Goal: Task Accomplishment & Management: Manage account settings

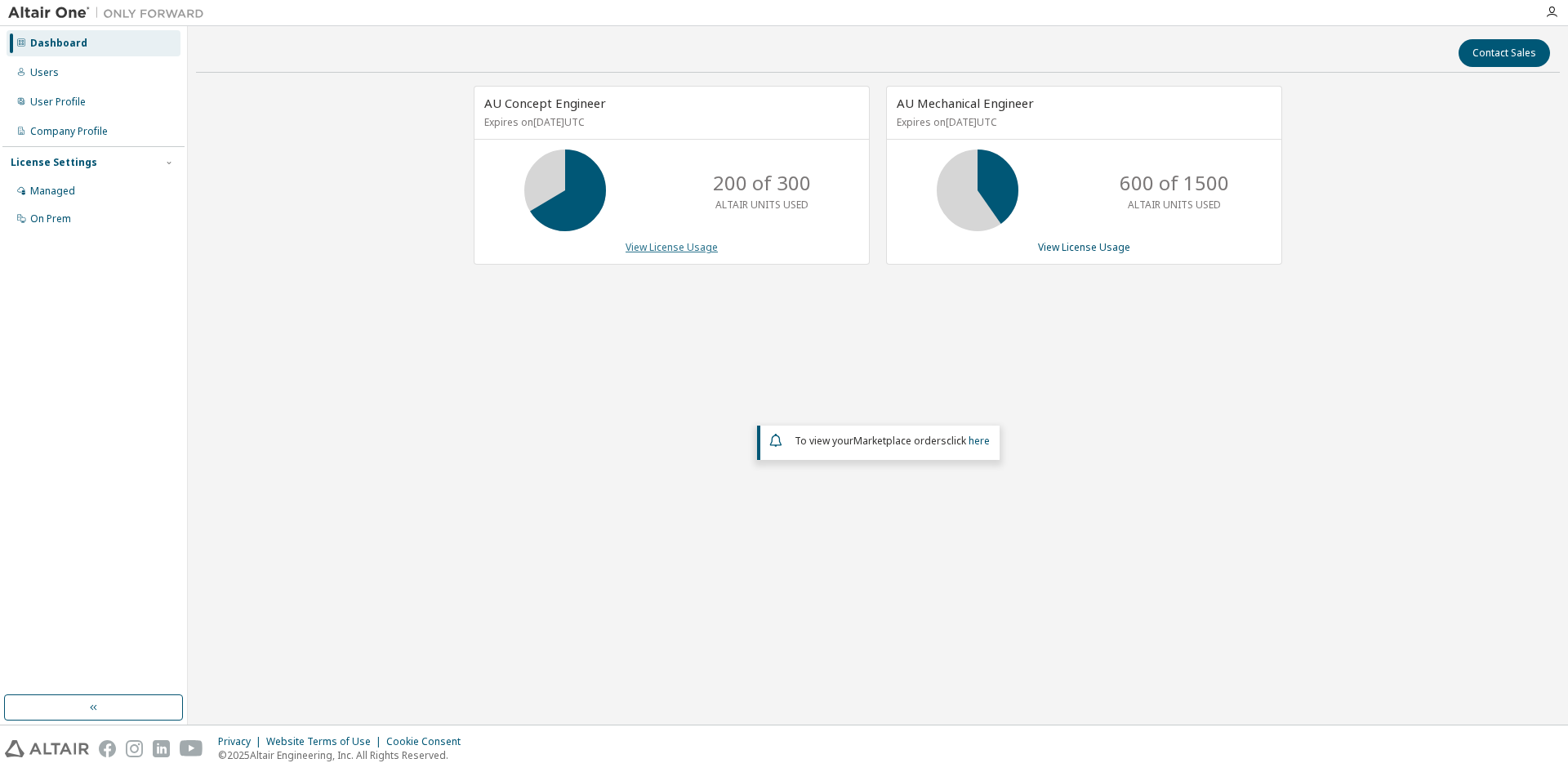
click at [660, 248] on link "View License Usage" at bounding box center [672, 247] width 92 height 14
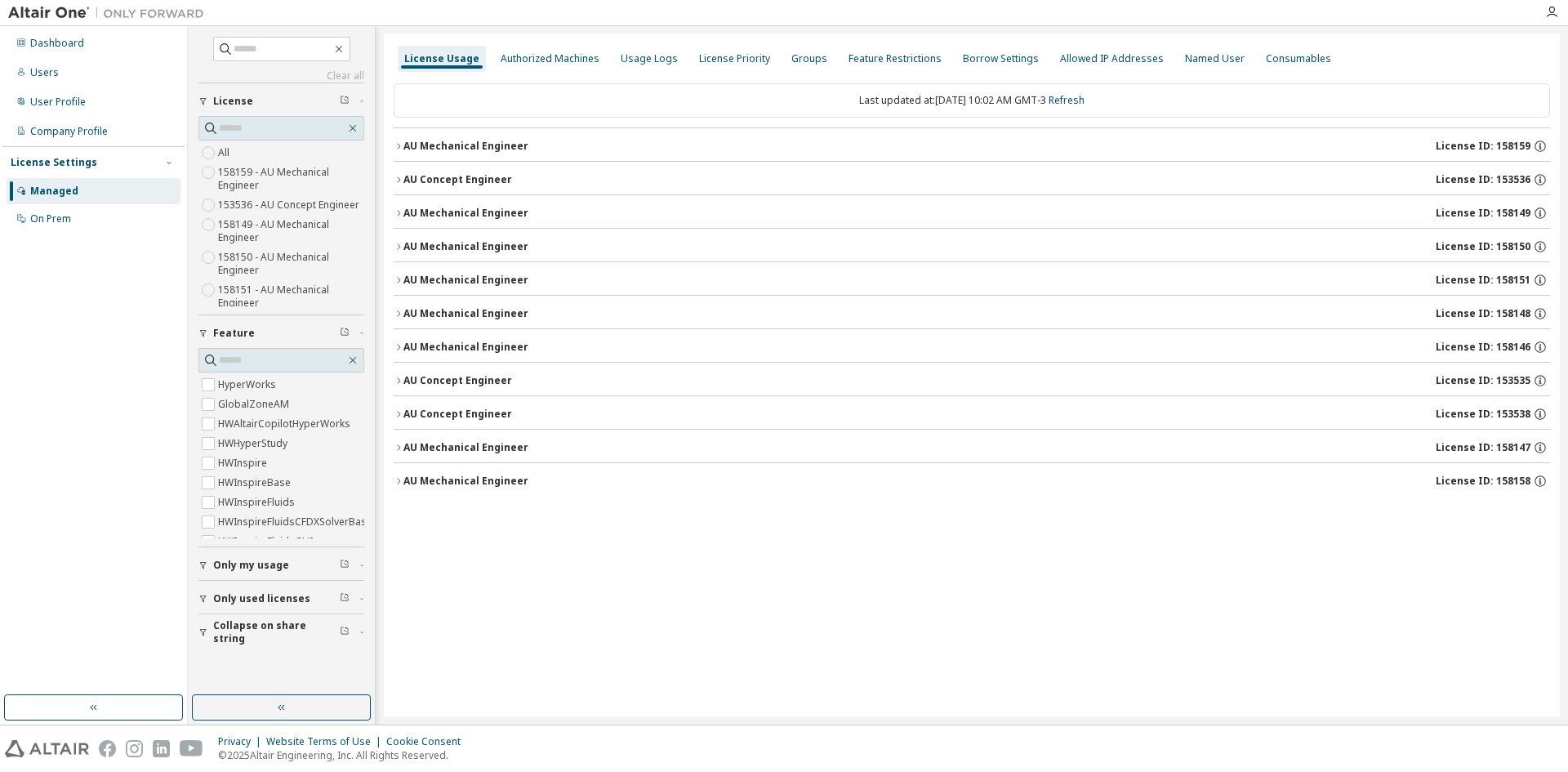
click at [454, 372] on button "AU Concept Engineer License ID: 153535" at bounding box center [972, 380] width 1156 height 36
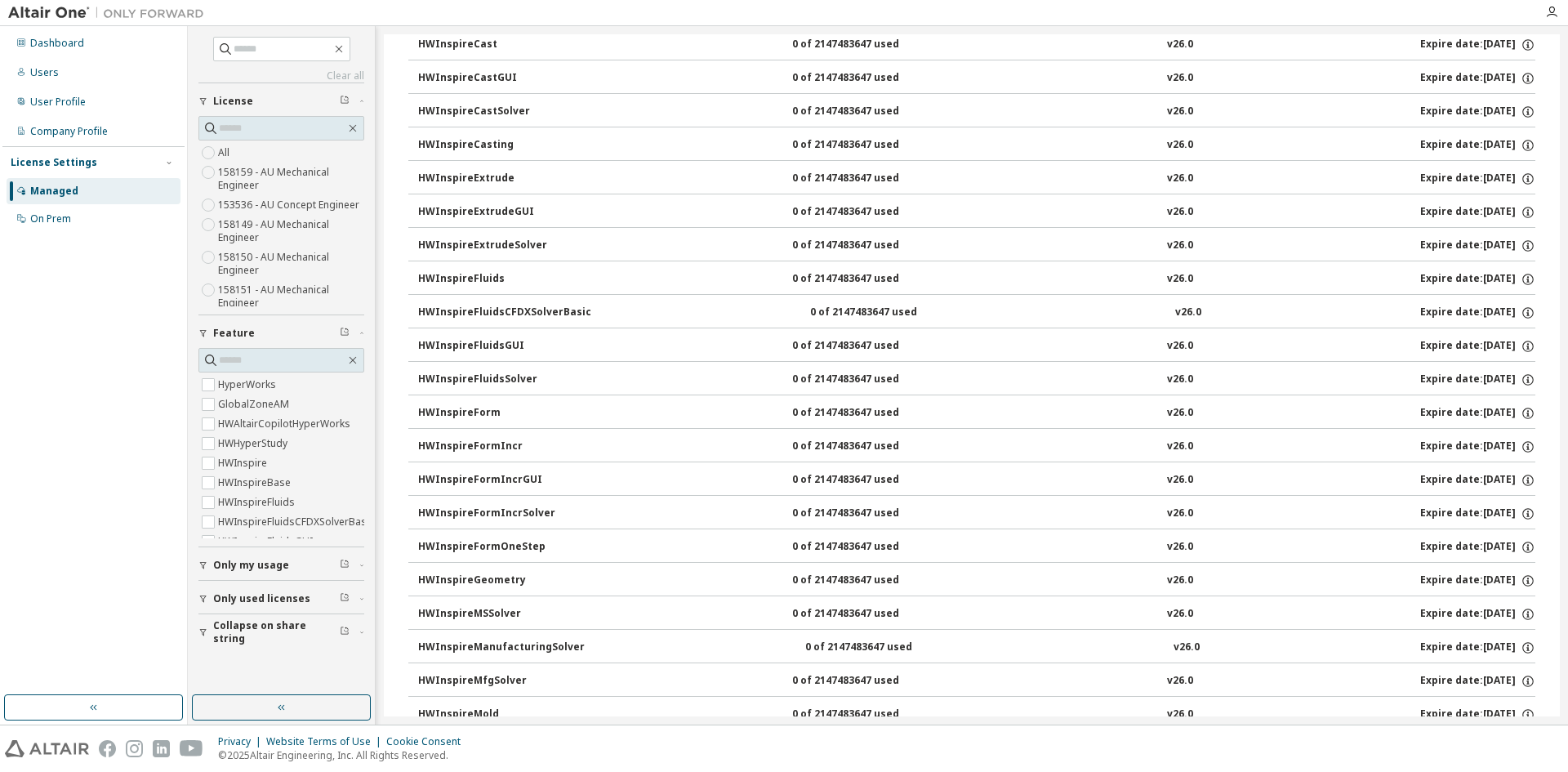
scroll to position [1635, 0]
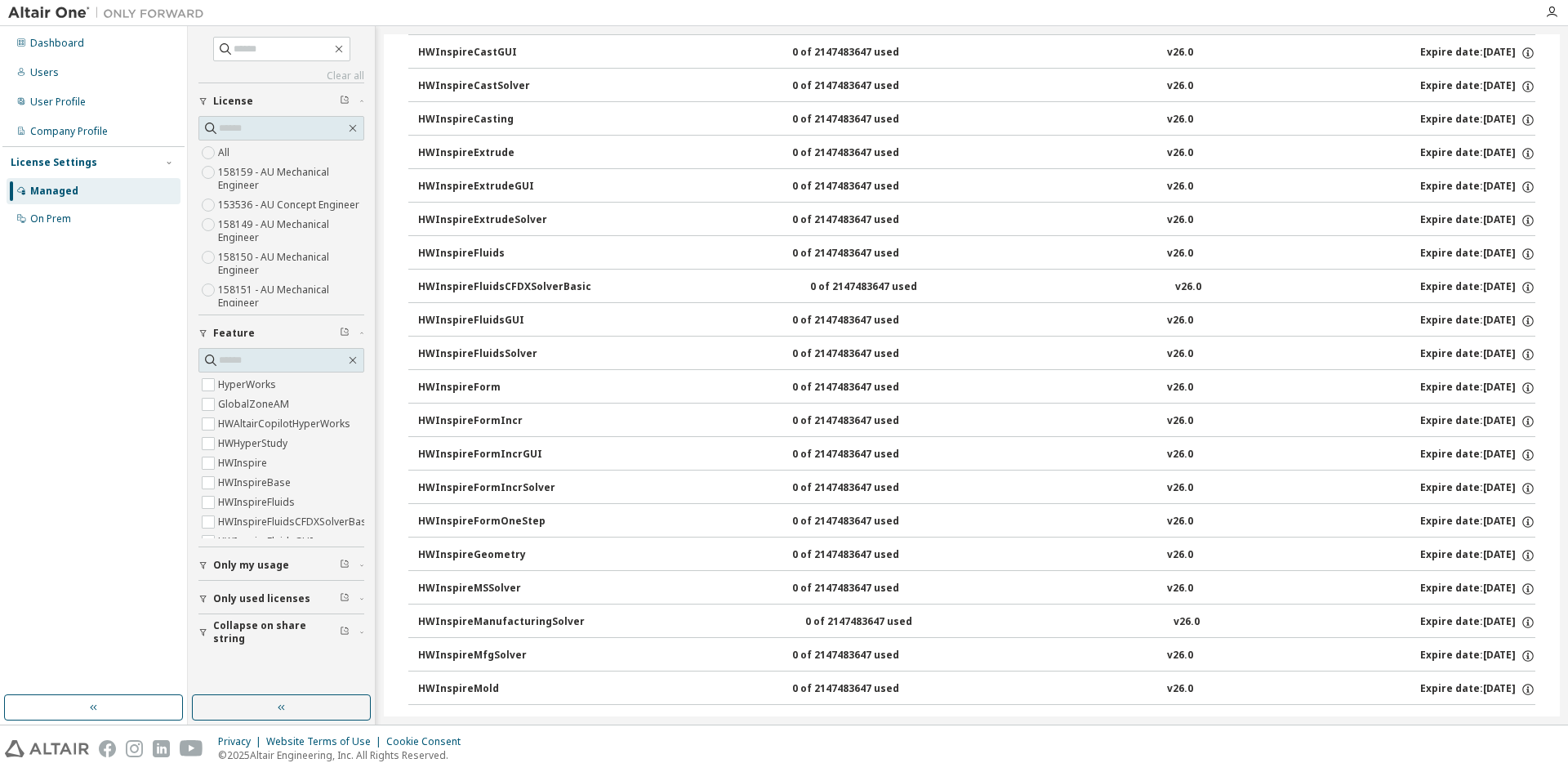
click at [493, 560] on div "HWInspireGeometry" at bounding box center [492, 556] width 147 height 15
click at [498, 551] on div "HWInspireGeometry" at bounding box center [492, 556] width 147 height 15
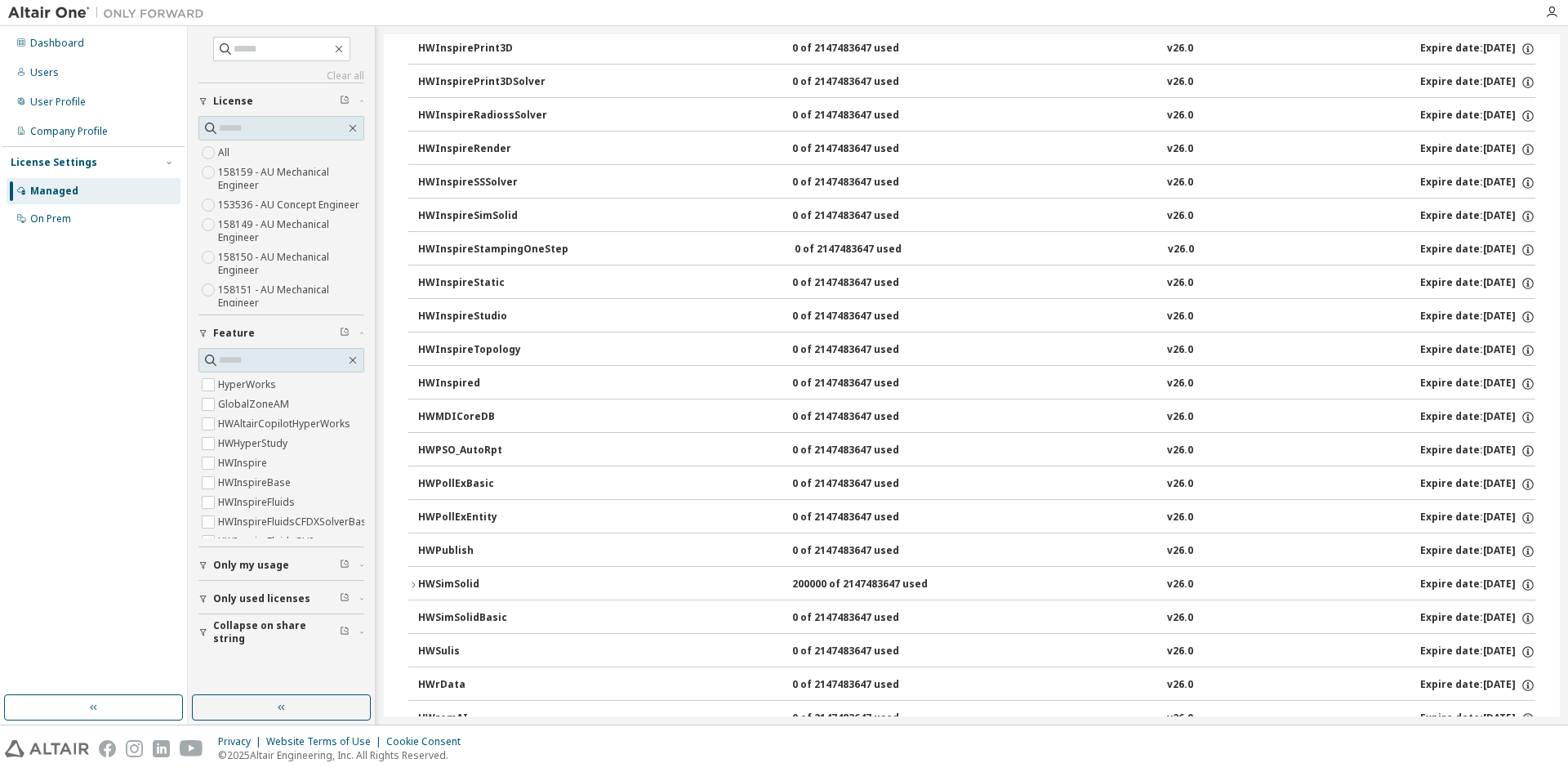
scroll to position [2615, 0]
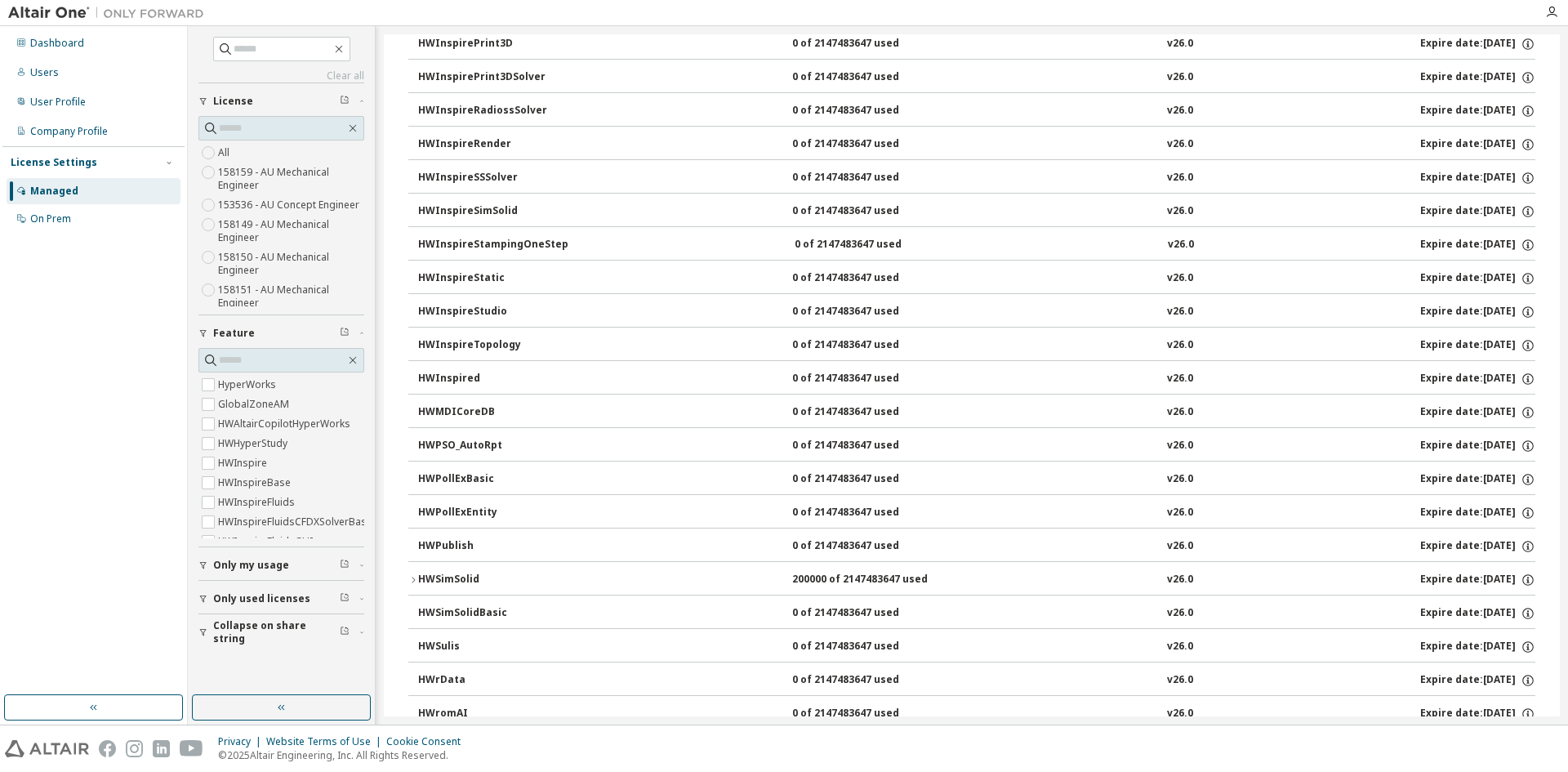
click at [456, 581] on div "HWSimSolid" at bounding box center [492, 580] width 147 height 15
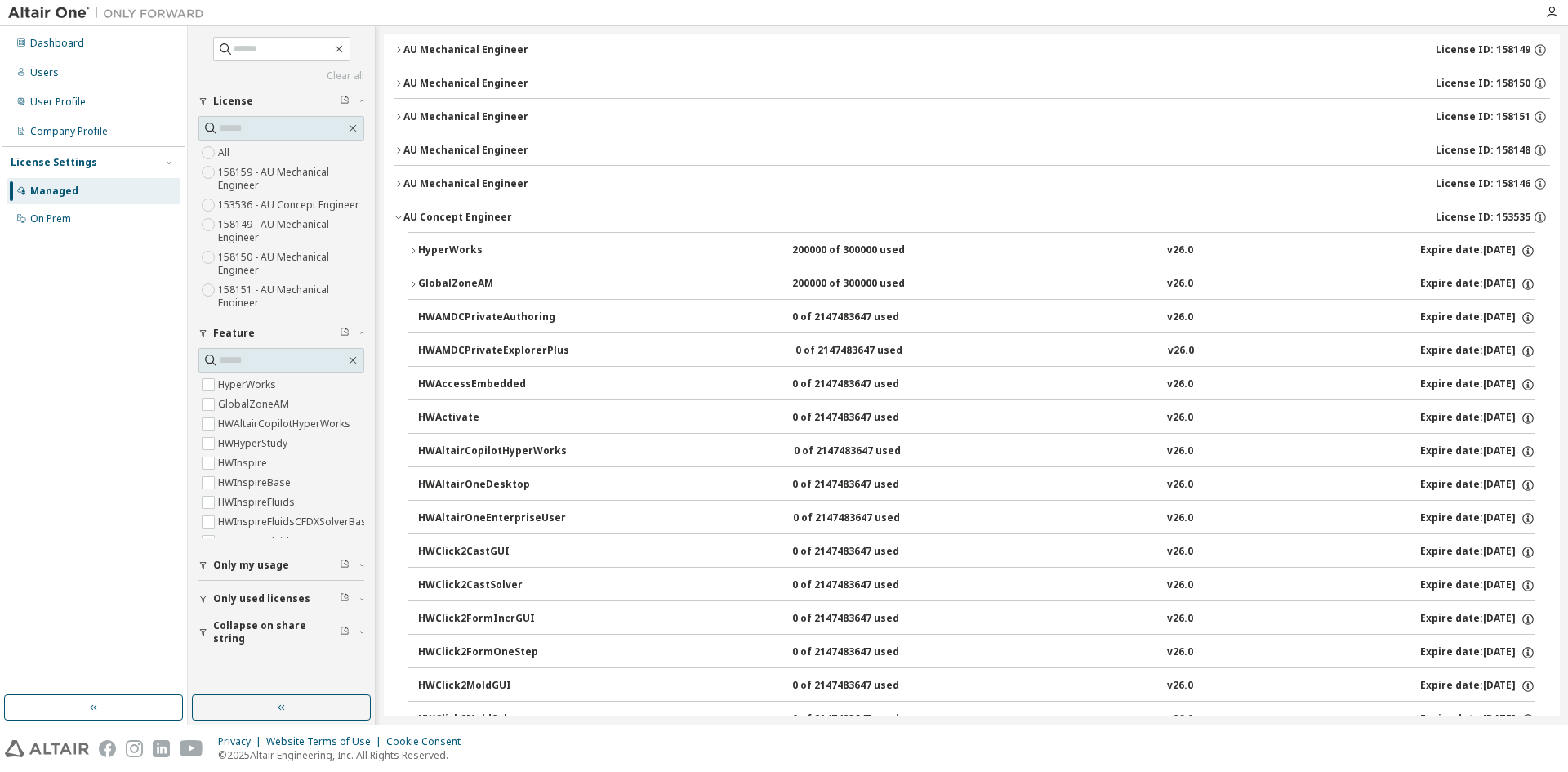
scroll to position [0, 0]
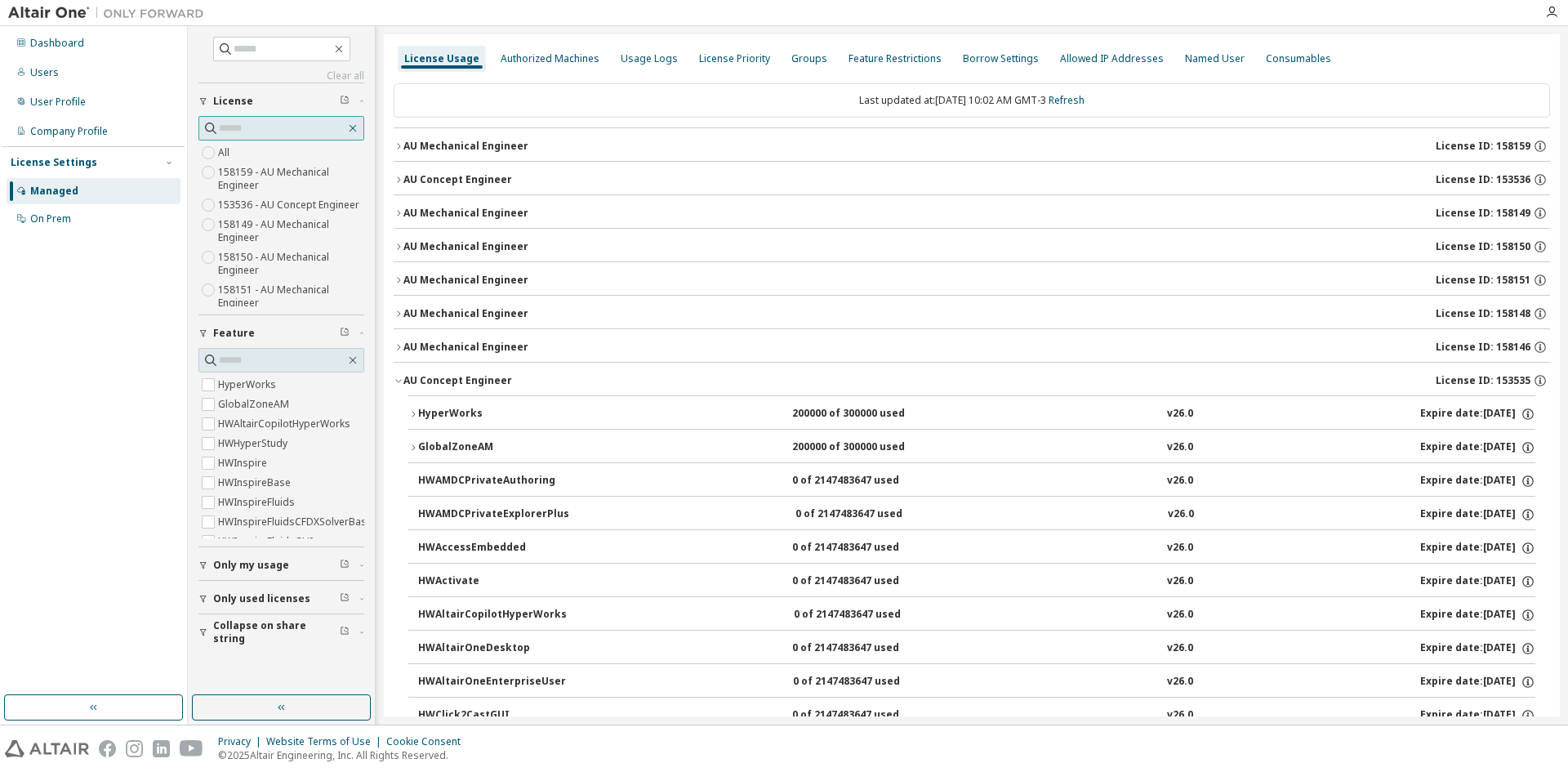
click at [351, 126] on icon "button" at bounding box center [353, 128] width 7 height 8
click at [349, 129] on icon "button" at bounding box center [353, 128] width 13 height 13
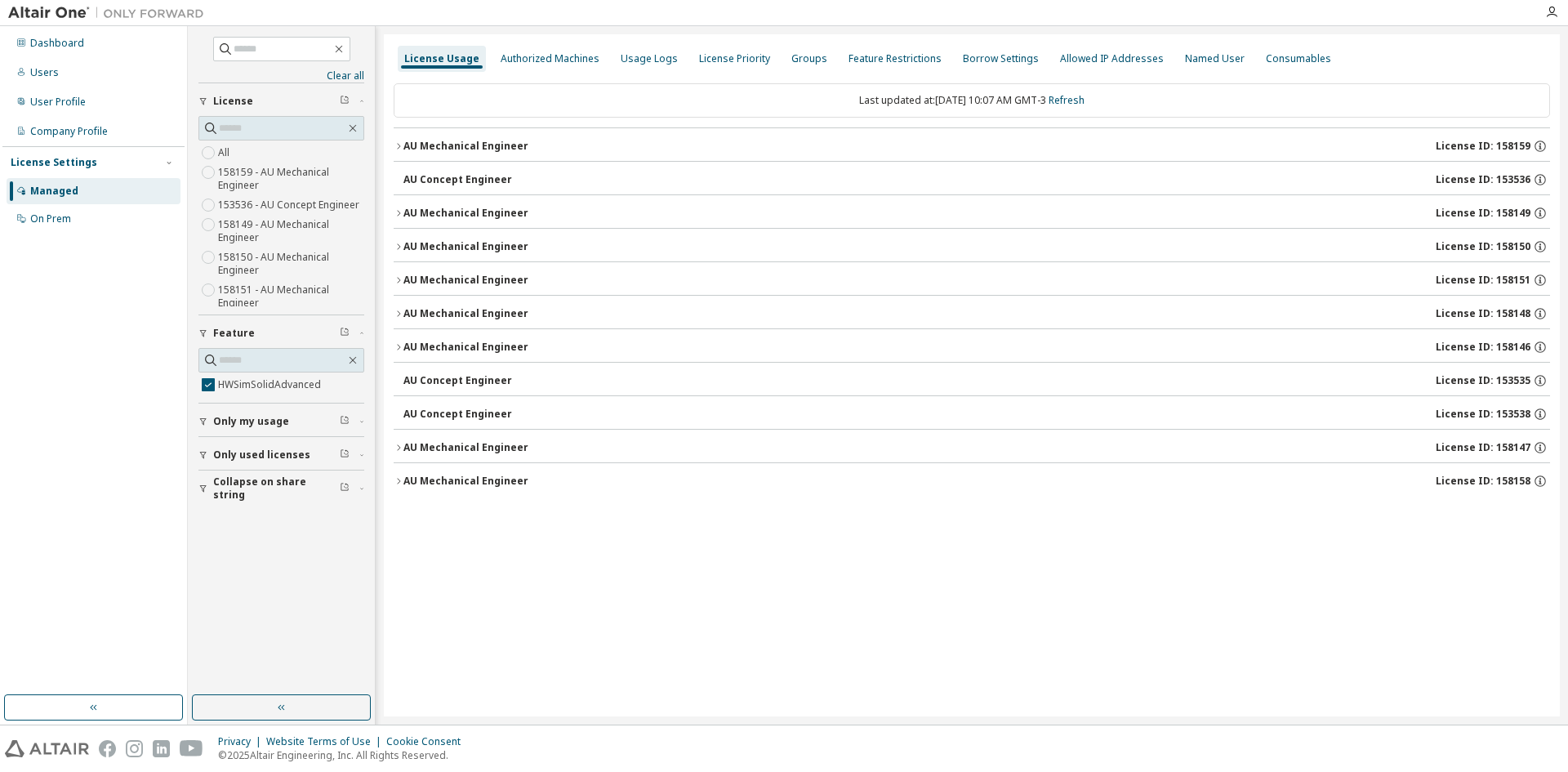
click at [458, 381] on div "AU Concept Engineer" at bounding box center [457, 381] width 108 height 13
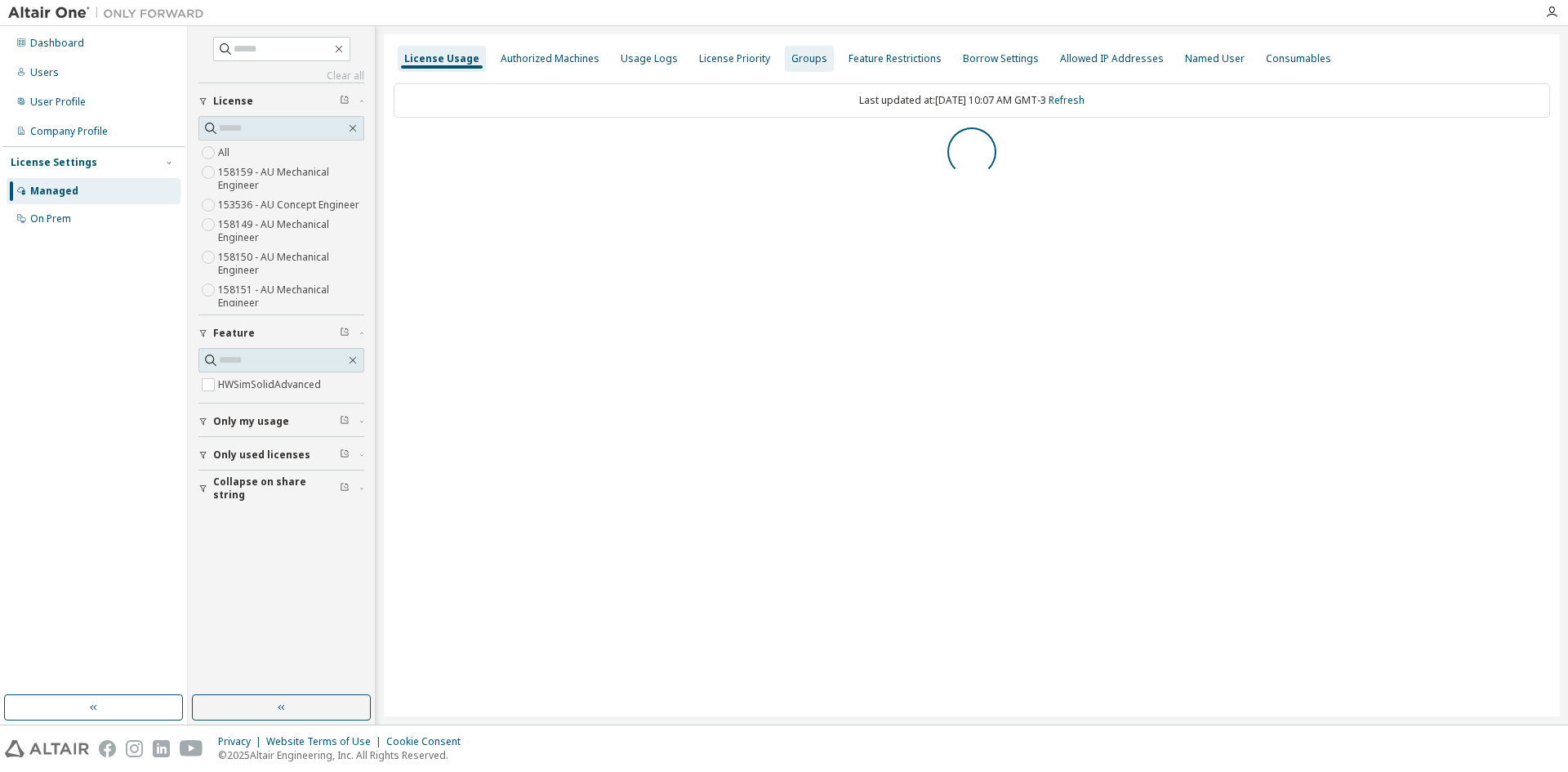
click at [791, 57] on div "Groups" at bounding box center [809, 59] width 36 height 13
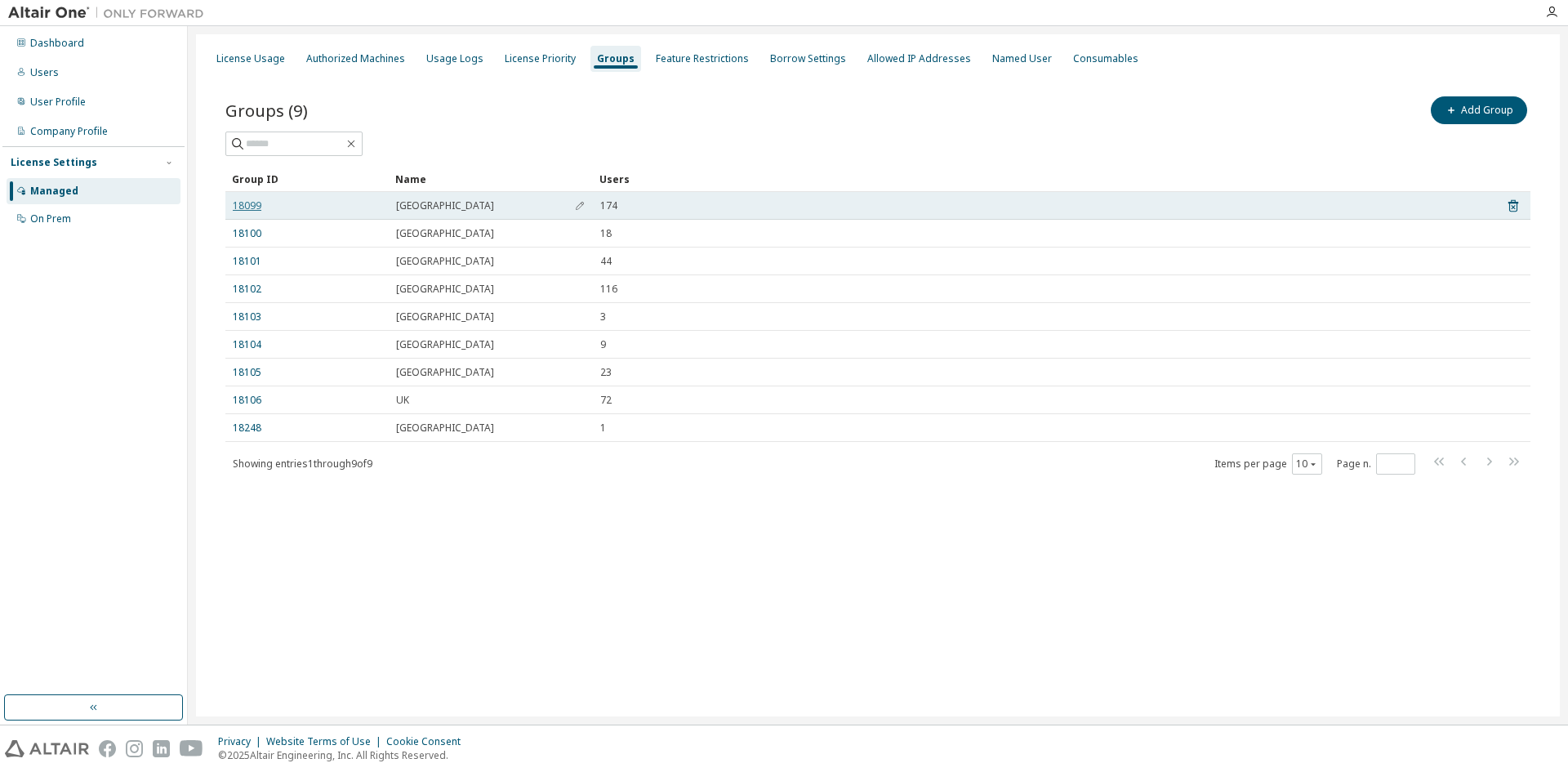
click at [257, 203] on link "18099" at bounding box center [247, 206] width 28 height 13
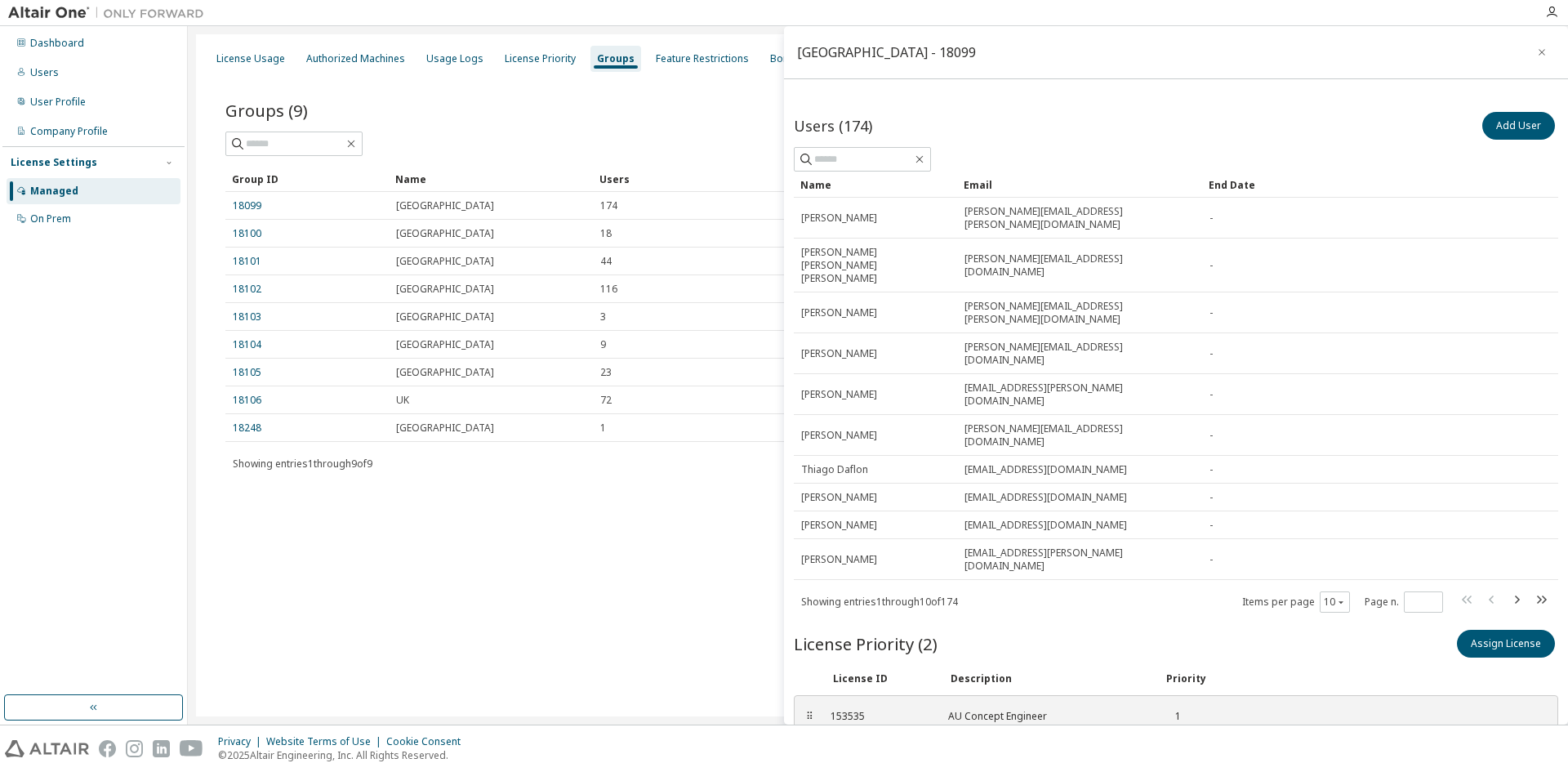
scroll to position [24, 0]
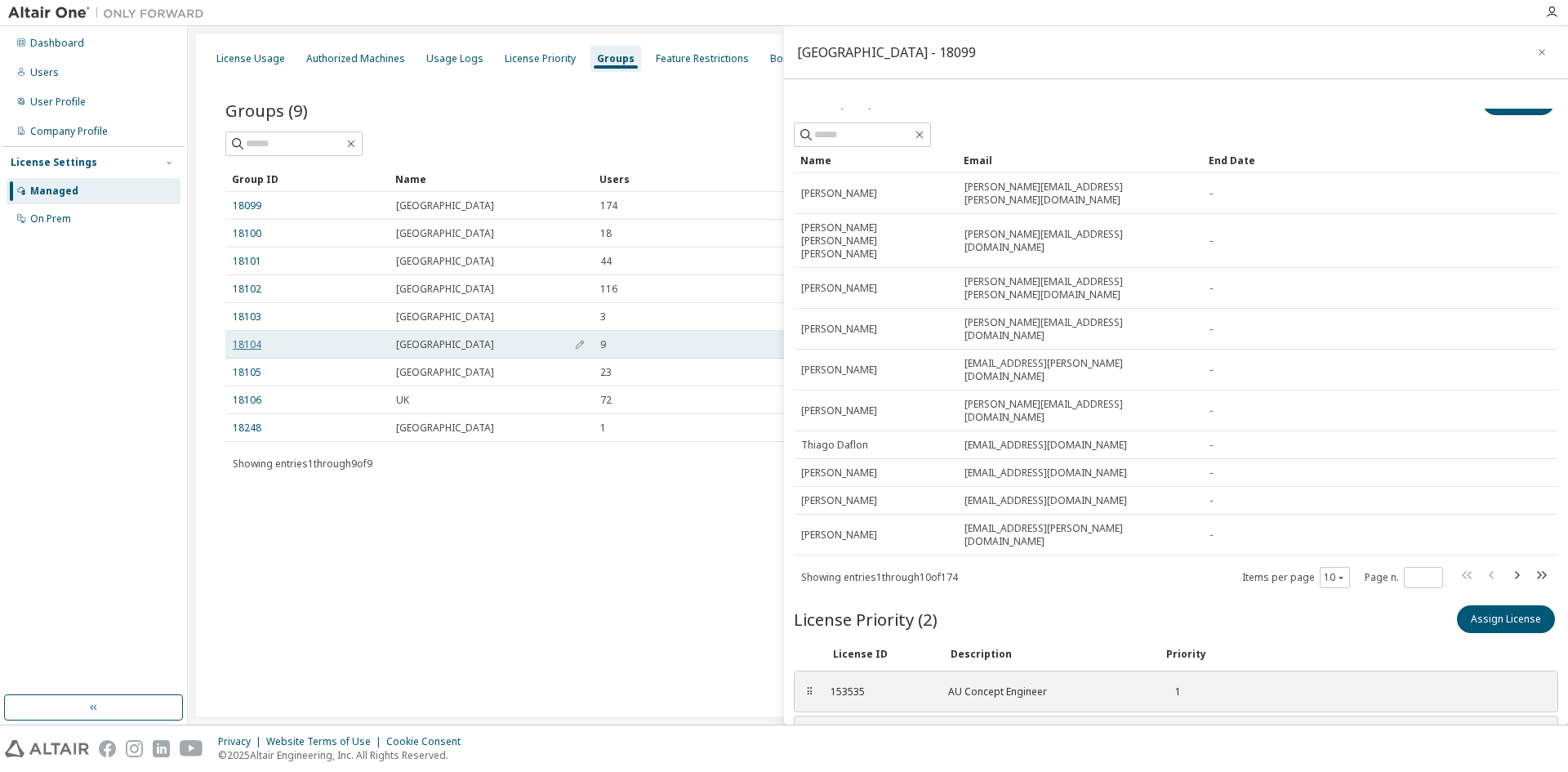
click at [253, 345] on link "18104" at bounding box center [247, 345] width 28 height 13
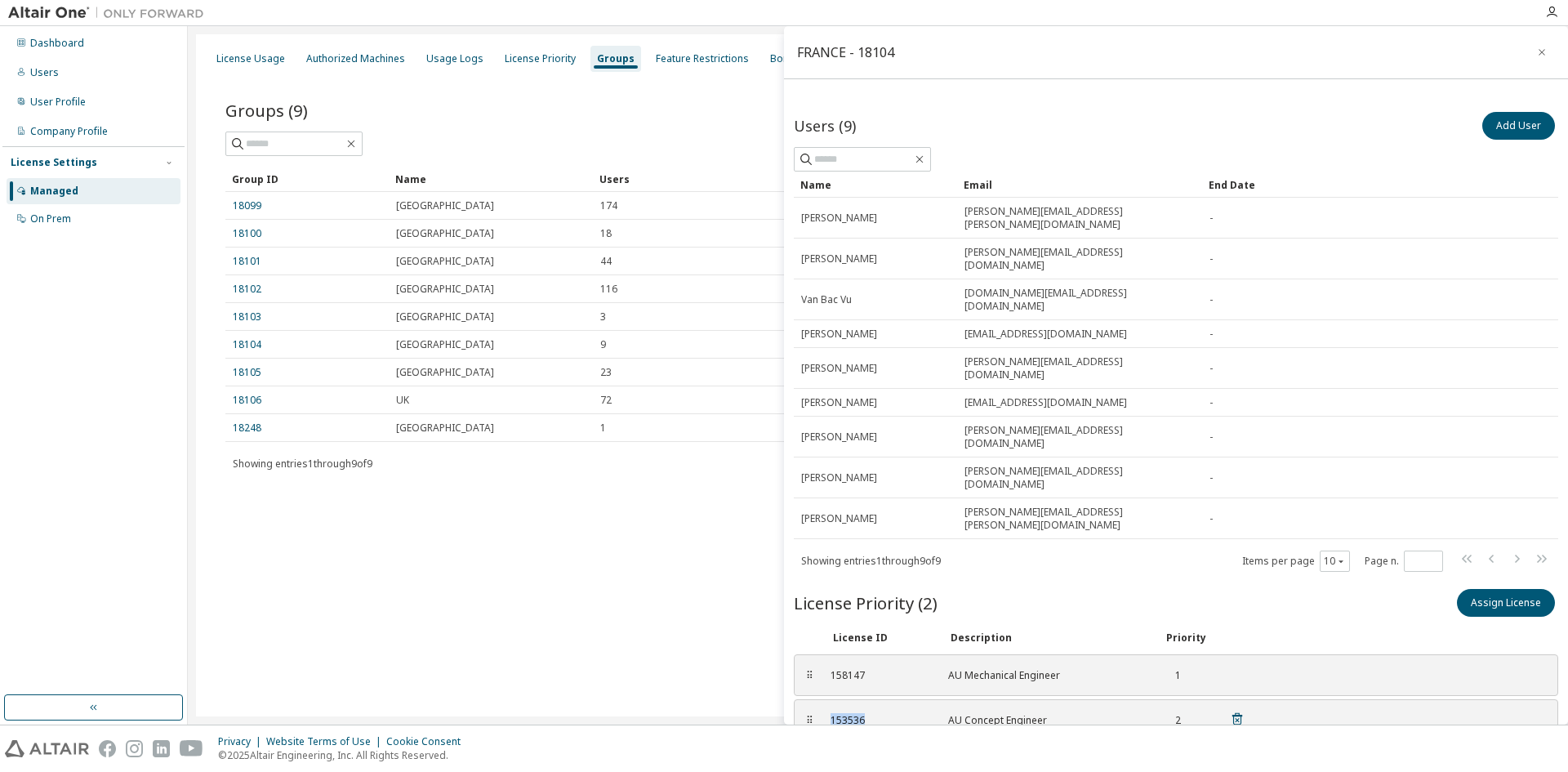
drag, startPoint x: 866, startPoint y: 627, endPoint x: 817, endPoint y: 630, distance: 49.1
click at [817, 699] on div "⠿ 153536 AU Concept Engineer 2" at bounding box center [1176, 720] width 765 height 42
drag, startPoint x: 866, startPoint y: 582, endPoint x: 826, endPoint y: 588, distance: 40.4
click at [826, 662] on div "158147 AU Mechanical Engineer 1" at bounding box center [1037, 675] width 434 height 27
copy div "158147"
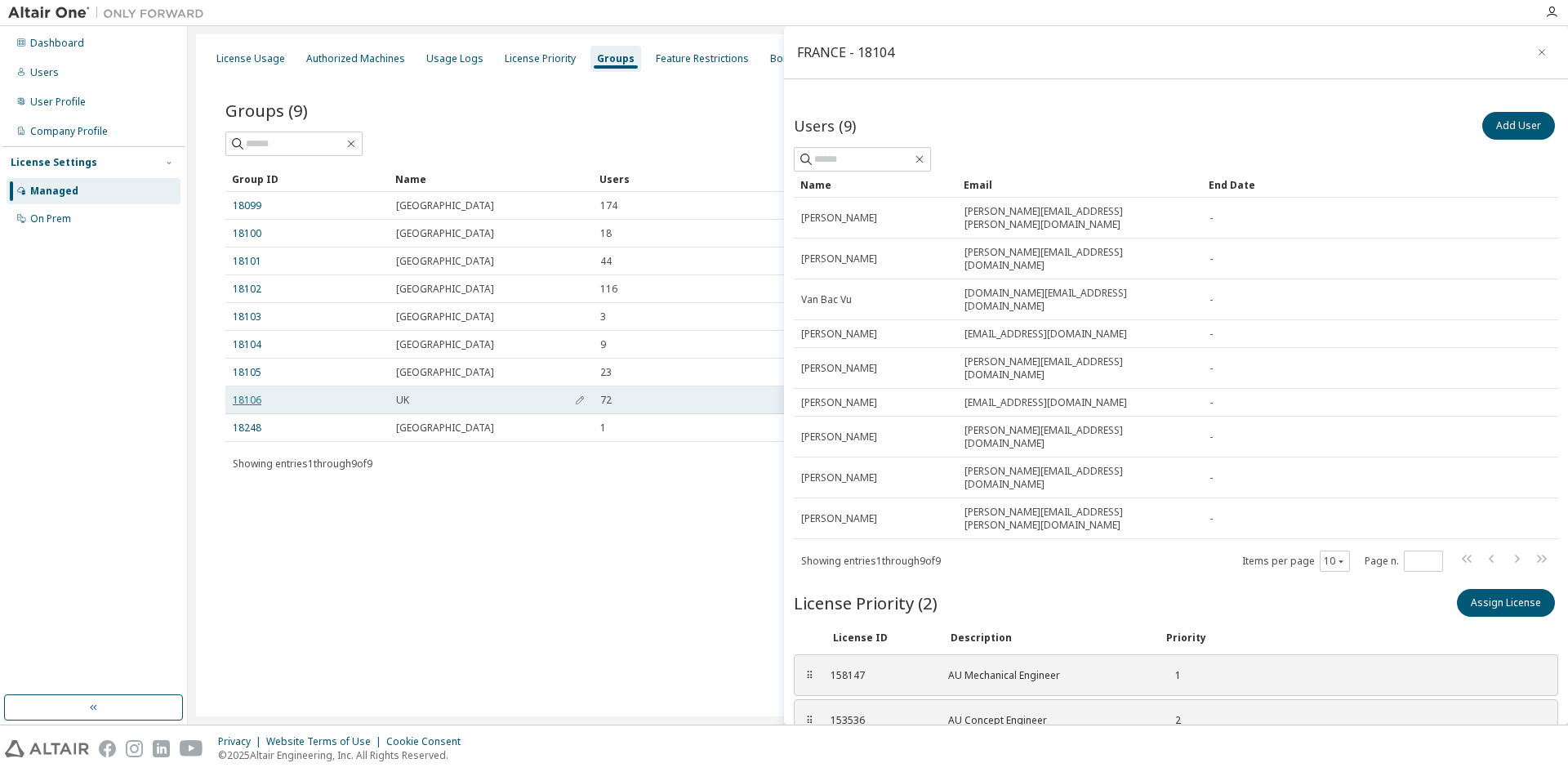
click at [245, 395] on link "18106" at bounding box center [247, 401] width 28 height 13
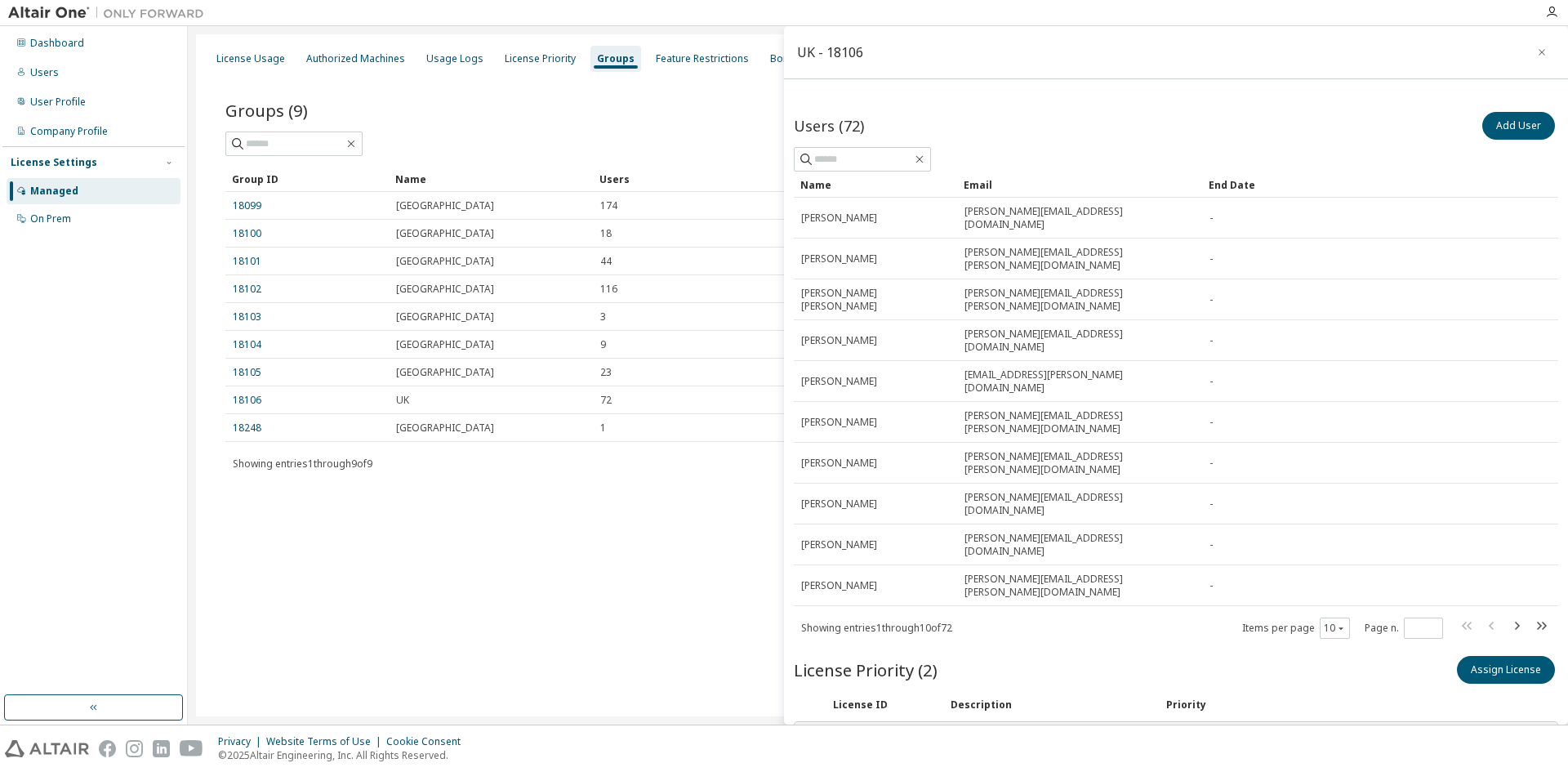
drag, startPoint x: 863, startPoint y: 659, endPoint x: 827, endPoint y: 659, distance: 36.0
copy div "158149"
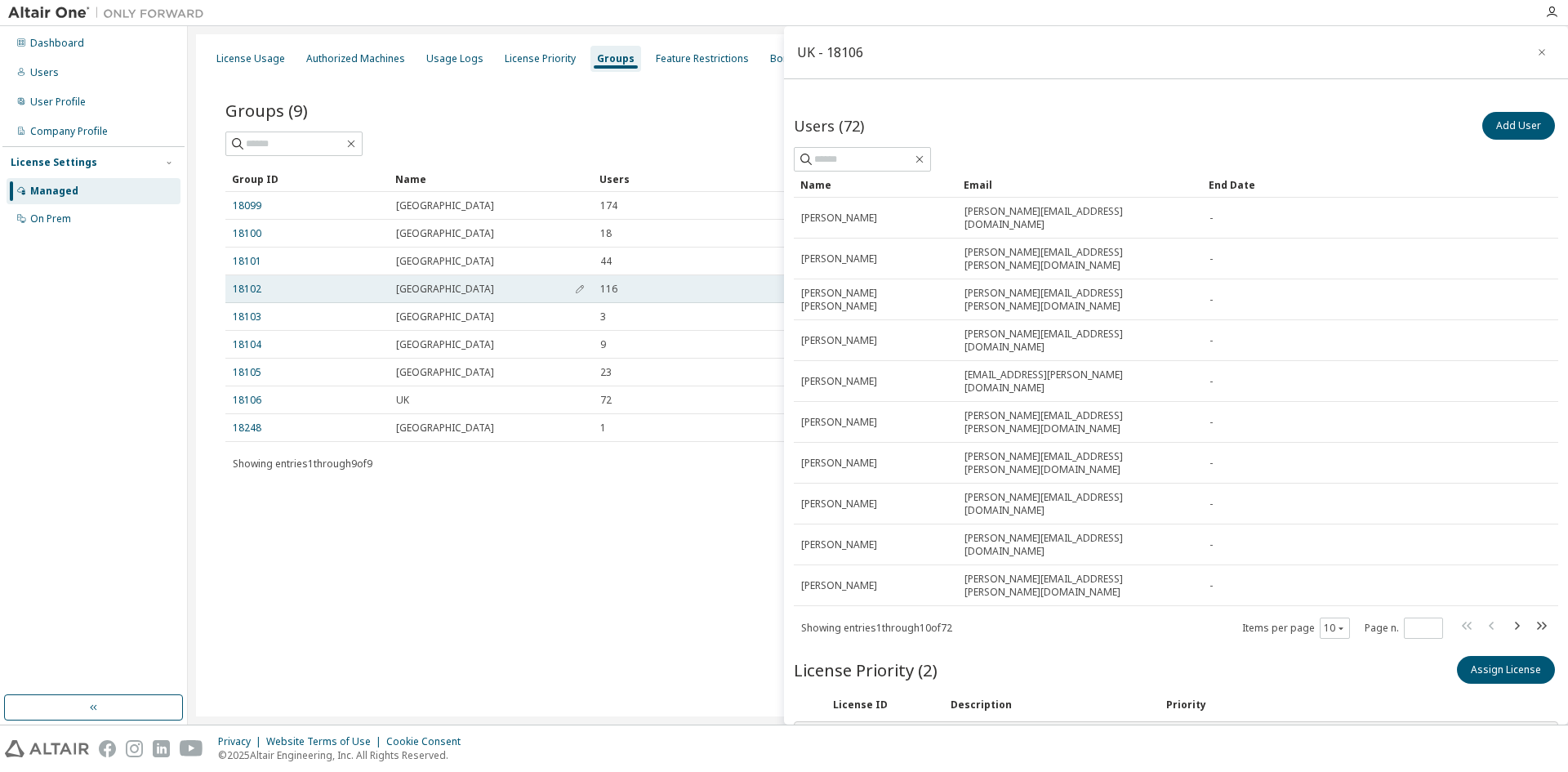
click at [242, 280] on td "18102" at bounding box center [307, 288] width 163 height 28
click at [246, 286] on link "18102" at bounding box center [247, 289] width 28 height 13
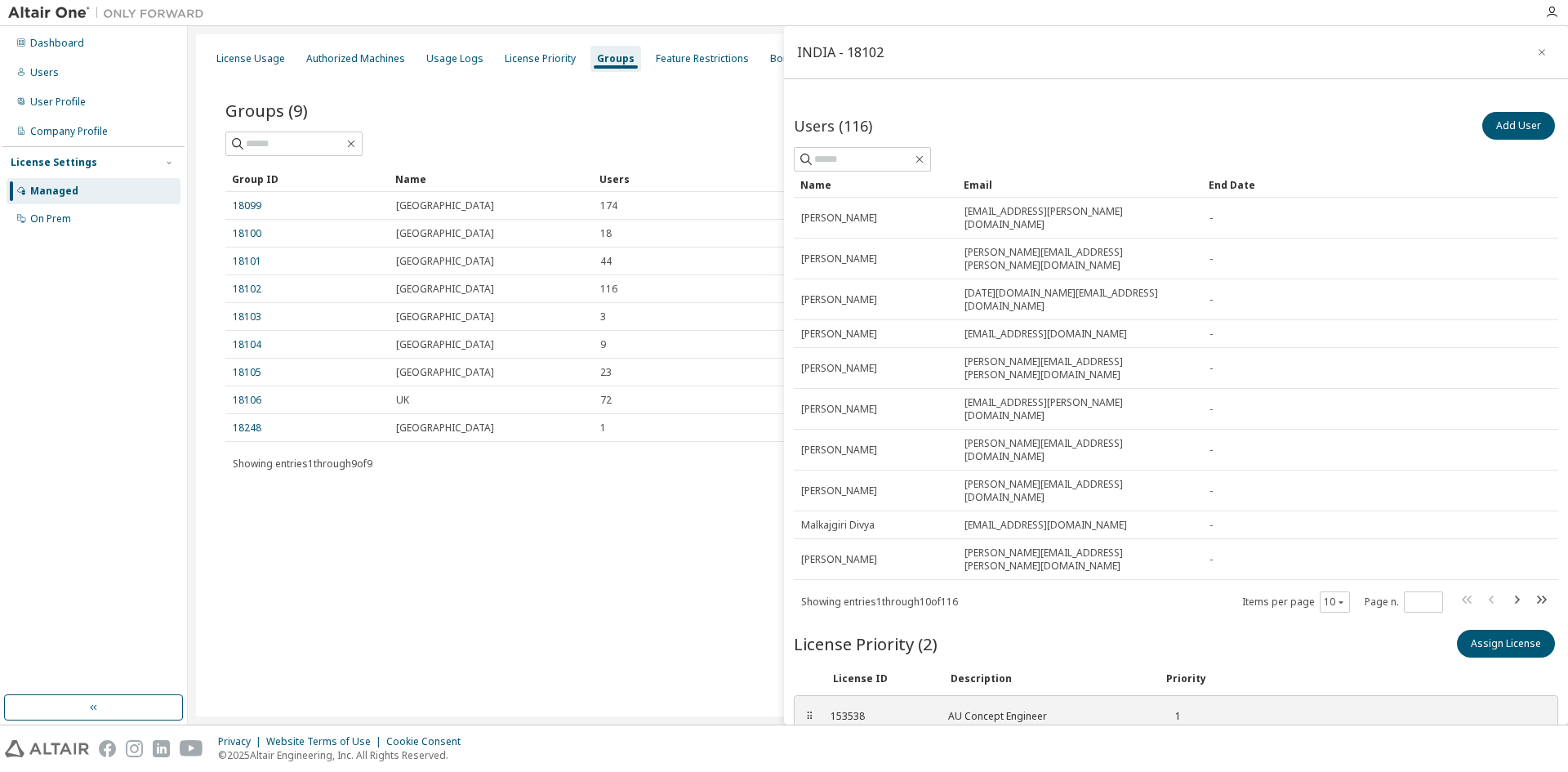
drag, startPoint x: 864, startPoint y: 659, endPoint x: 828, endPoint y: 664, distance: 36.3
click at [828, 748] on div "158150 AU Mechanical Engineer 2" at bounding box center [1037, 761] width 434 height 27
copy div "158150"
click at [587, 576] on div "License Usage Authorized Machines Usage Logs License Priority Groups Feature Re…" at bounding box center [877, 375] width 1364 height 683
click at [1536, 51] on icon "button" at bounding box center [1542, 53] width 12 height 13
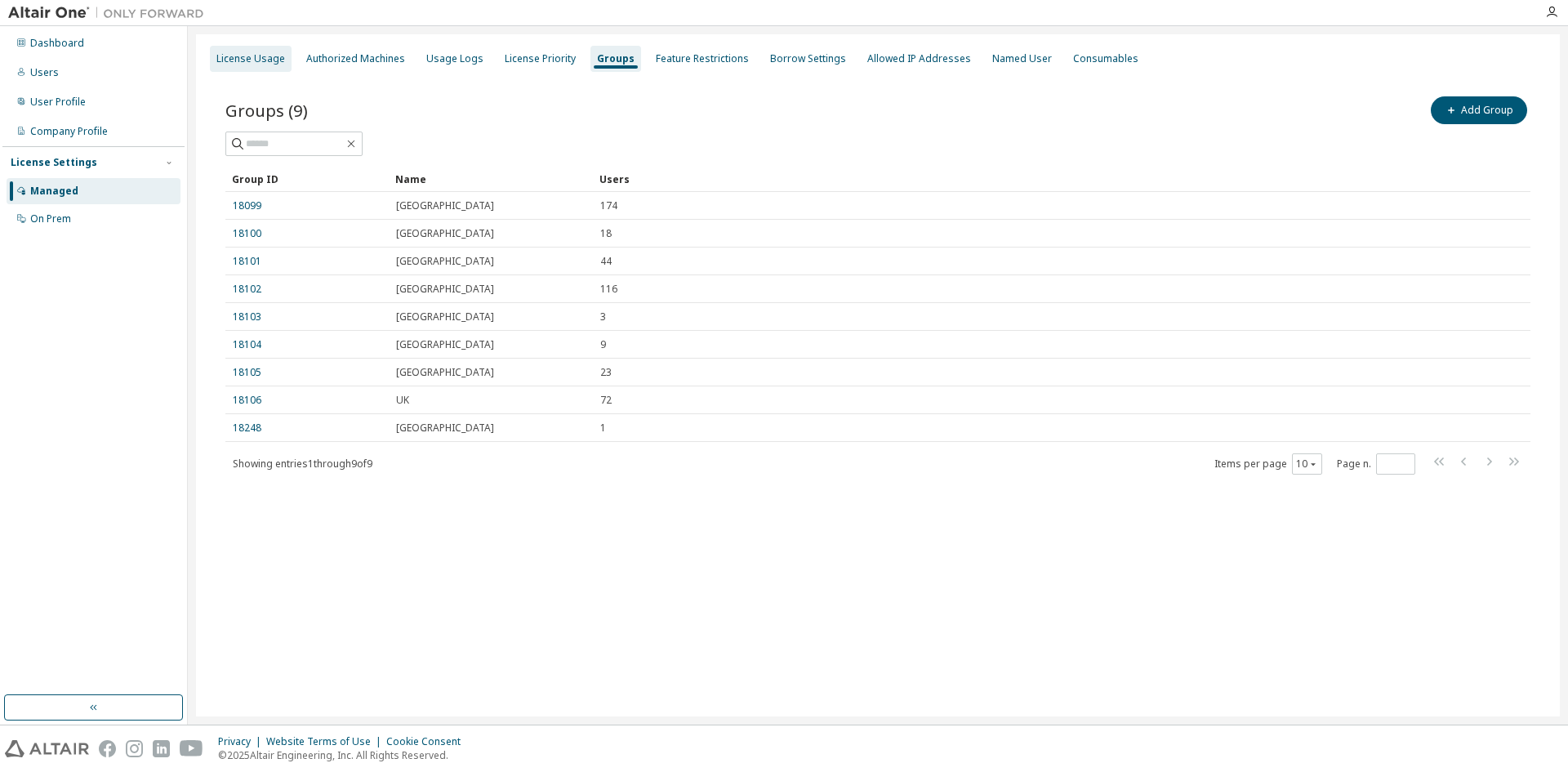
click at [254, 56] on div "License Usage" at bounding box center [251, 59] width 68 height 13
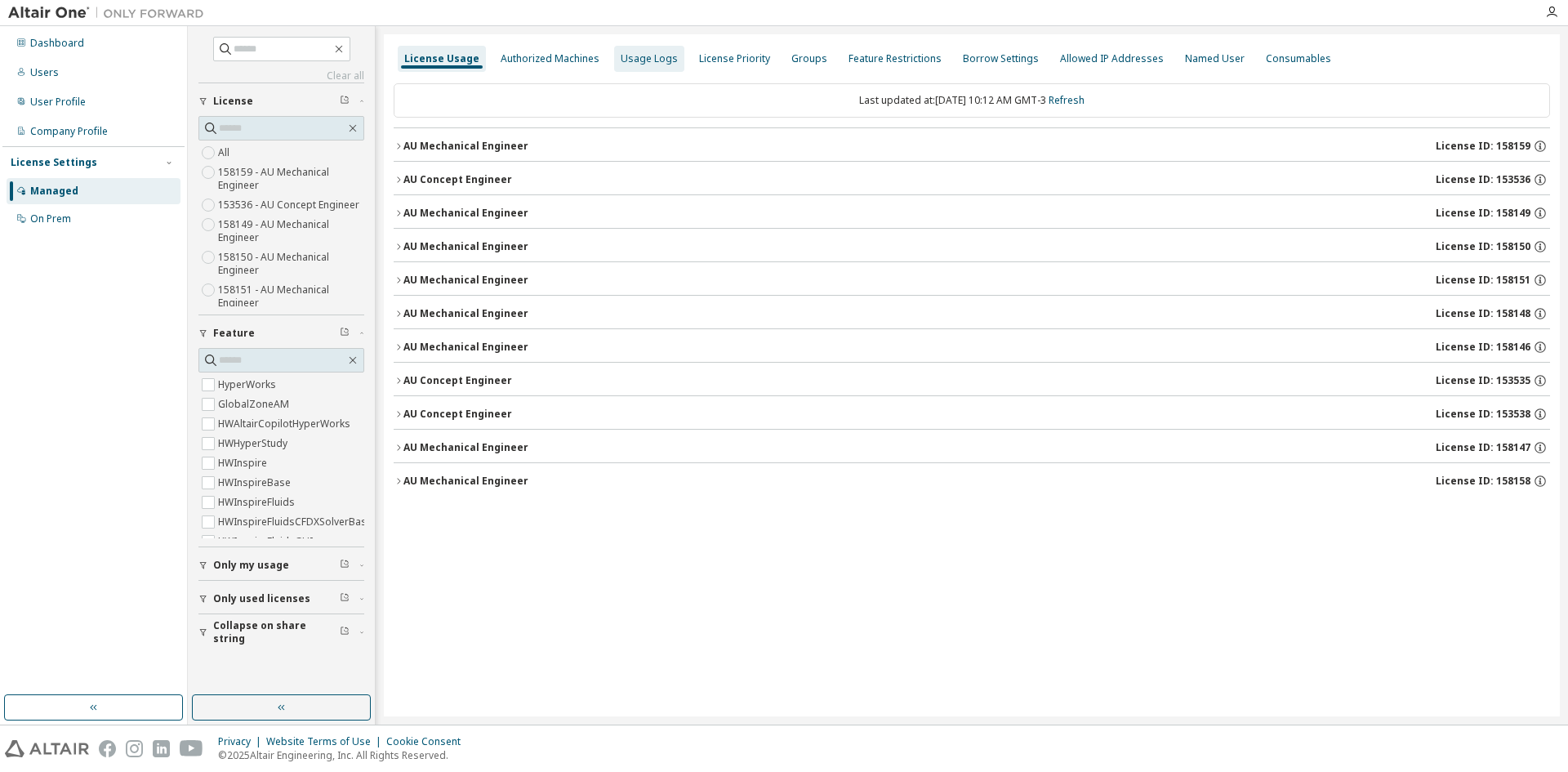
click at [628, 61] on div "Usage Logs" at bounding box center [649, 59] width 57 height 13
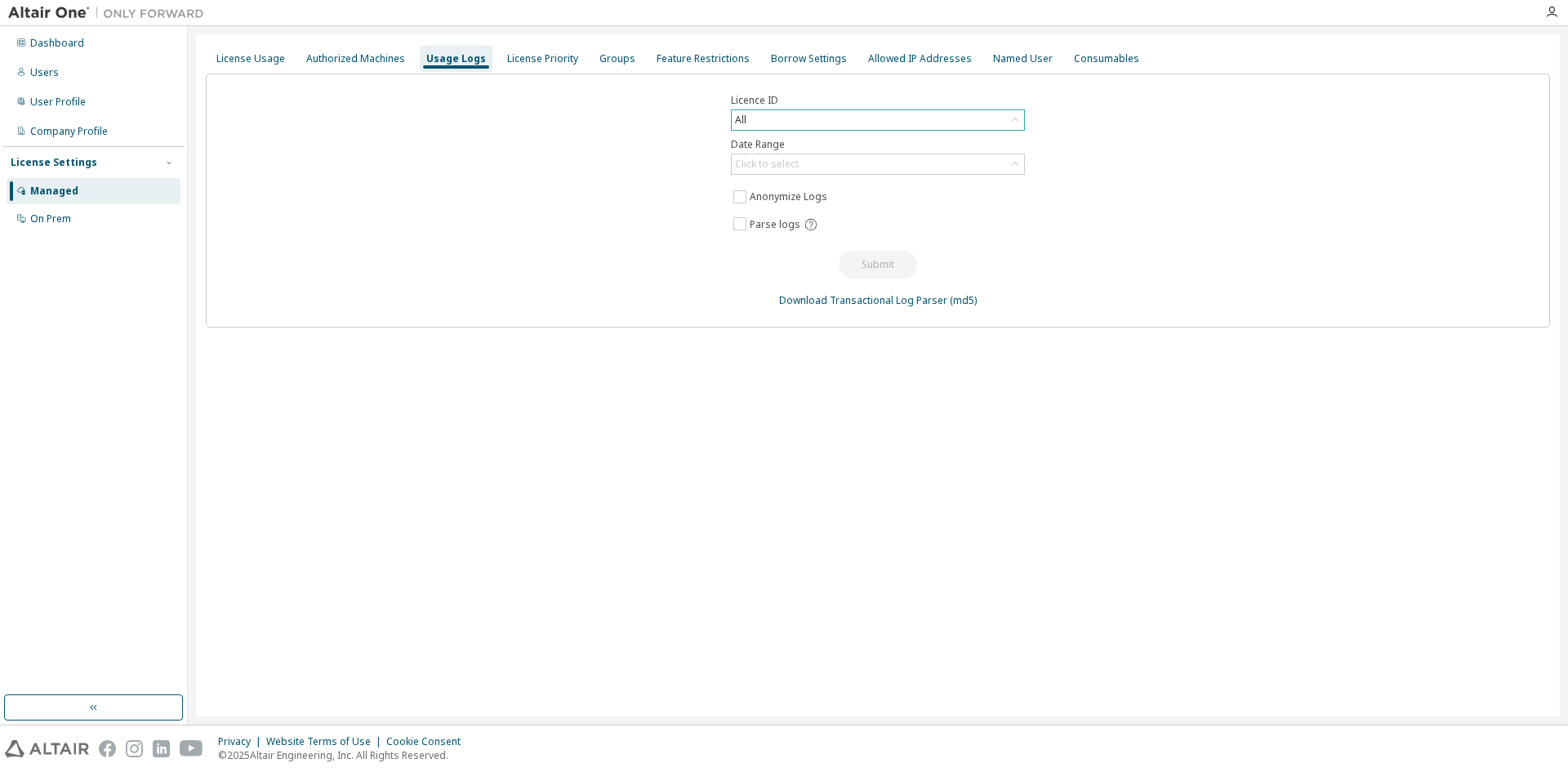
click at [981, 128] on div "All" at bounding box center [877, 120] width 292 height 20
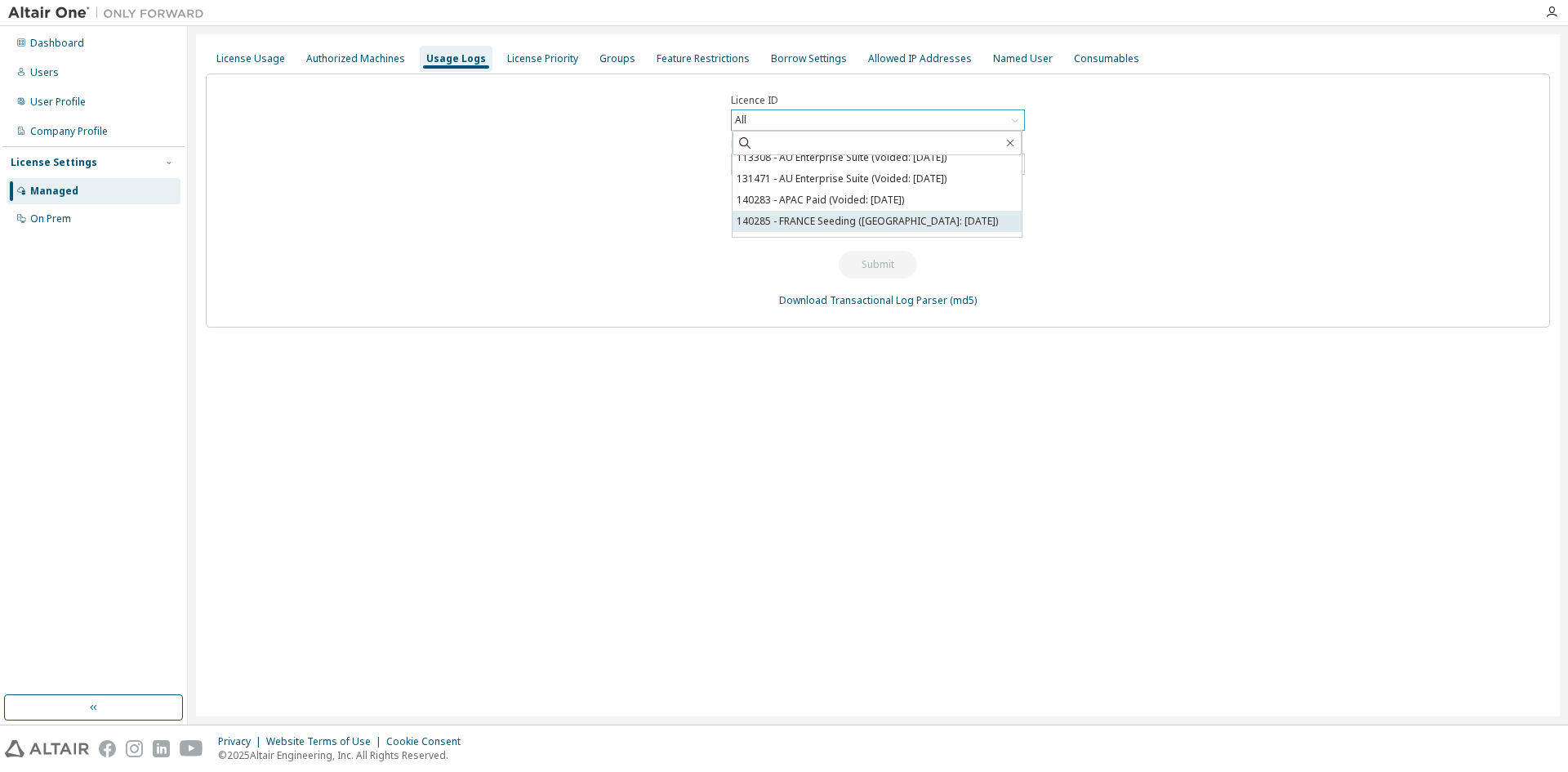
scroll to position [245, 0]
click at [775, 148] on input "text" at bounding box center [878, 143] width 250 height 17
type input "***"
click at [913, 127] on div "All" at bounding box center [877, 120] width 292 height 20
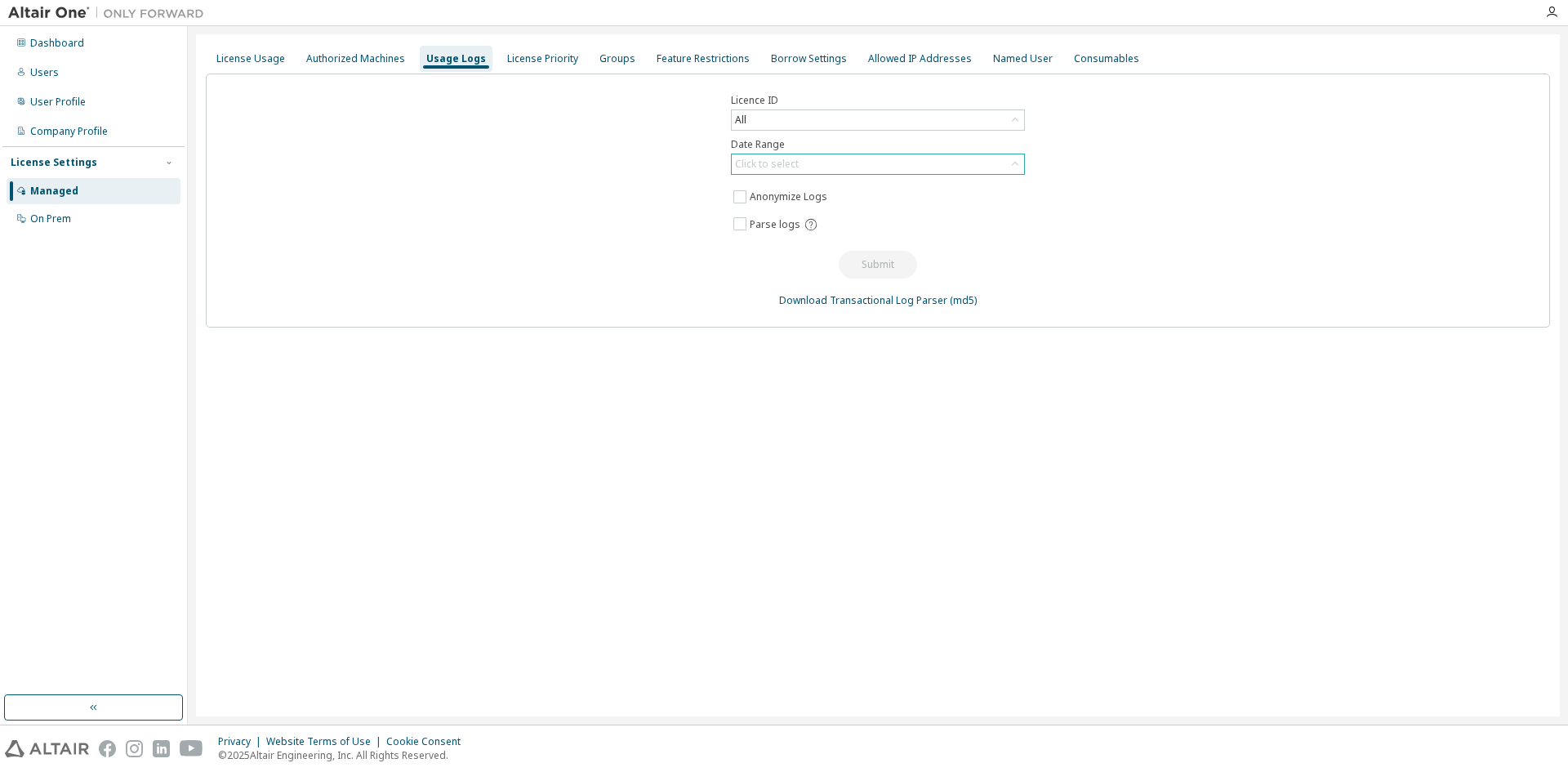
click at [1020, 166] on icon at bounding box center [1016, 164] width 17 height 17
click at [946, 124] on div "All" at bounding box center [877, 120] width 292 height 20
click at [822, 129] on div "All" at bounding box center [877, 120] width 292 height 20
click at [816, 123] on div "All" at bounding box center [877, 120] width 292 height 20
click at [801, 144] on input "text" at bounding box center [878, 143] width 250 height 17
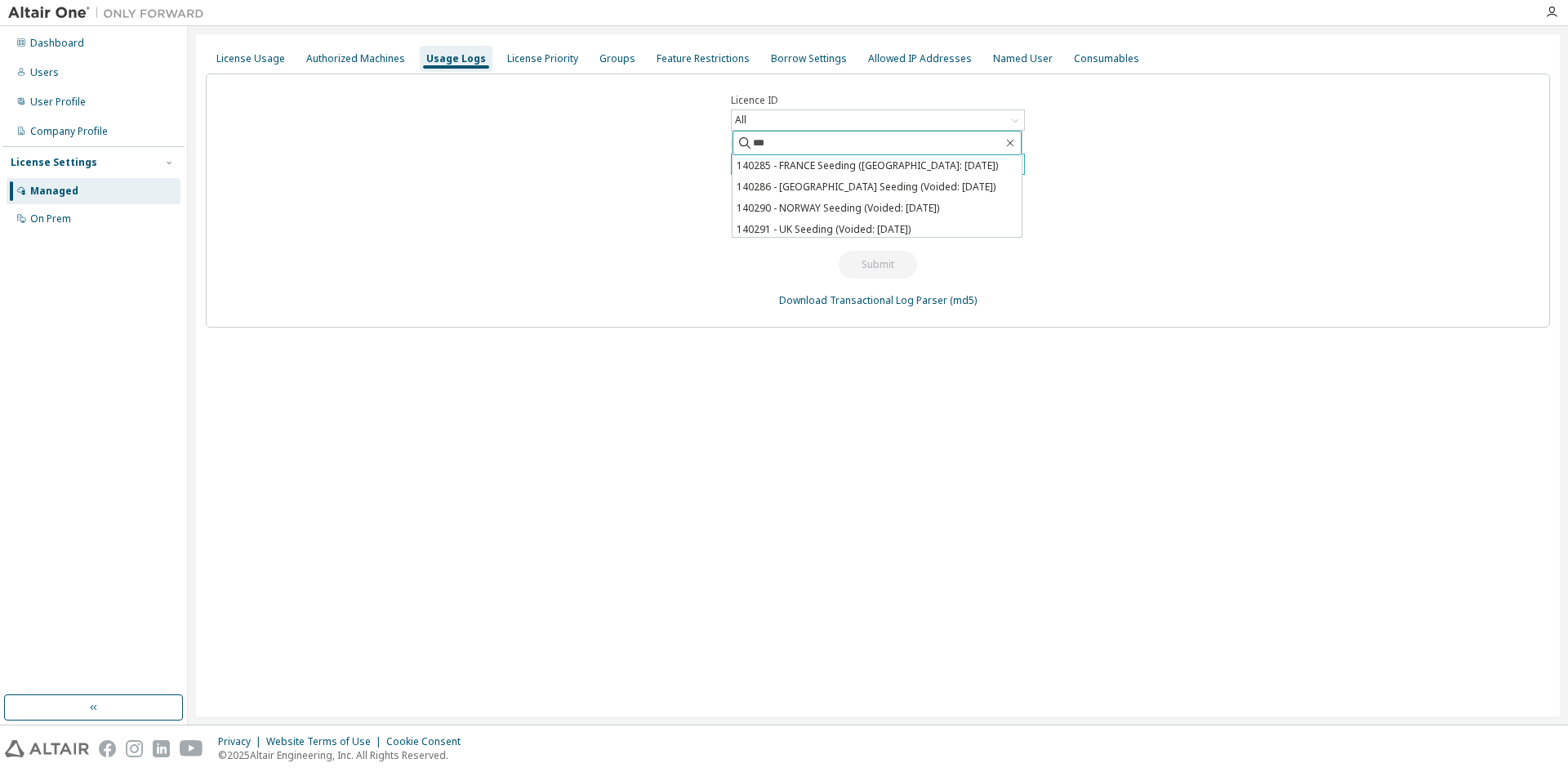
type input "***"
click at [1010, 144] on icon "button" at bounding box center [1011, 143] width 7 height 8
click at [1012, 142] on icon "button" at bounding box center [1011, 143] width 7 height 8
click at [856, 123] on div "All" at bounding box center [877, 120] width 292 height 20
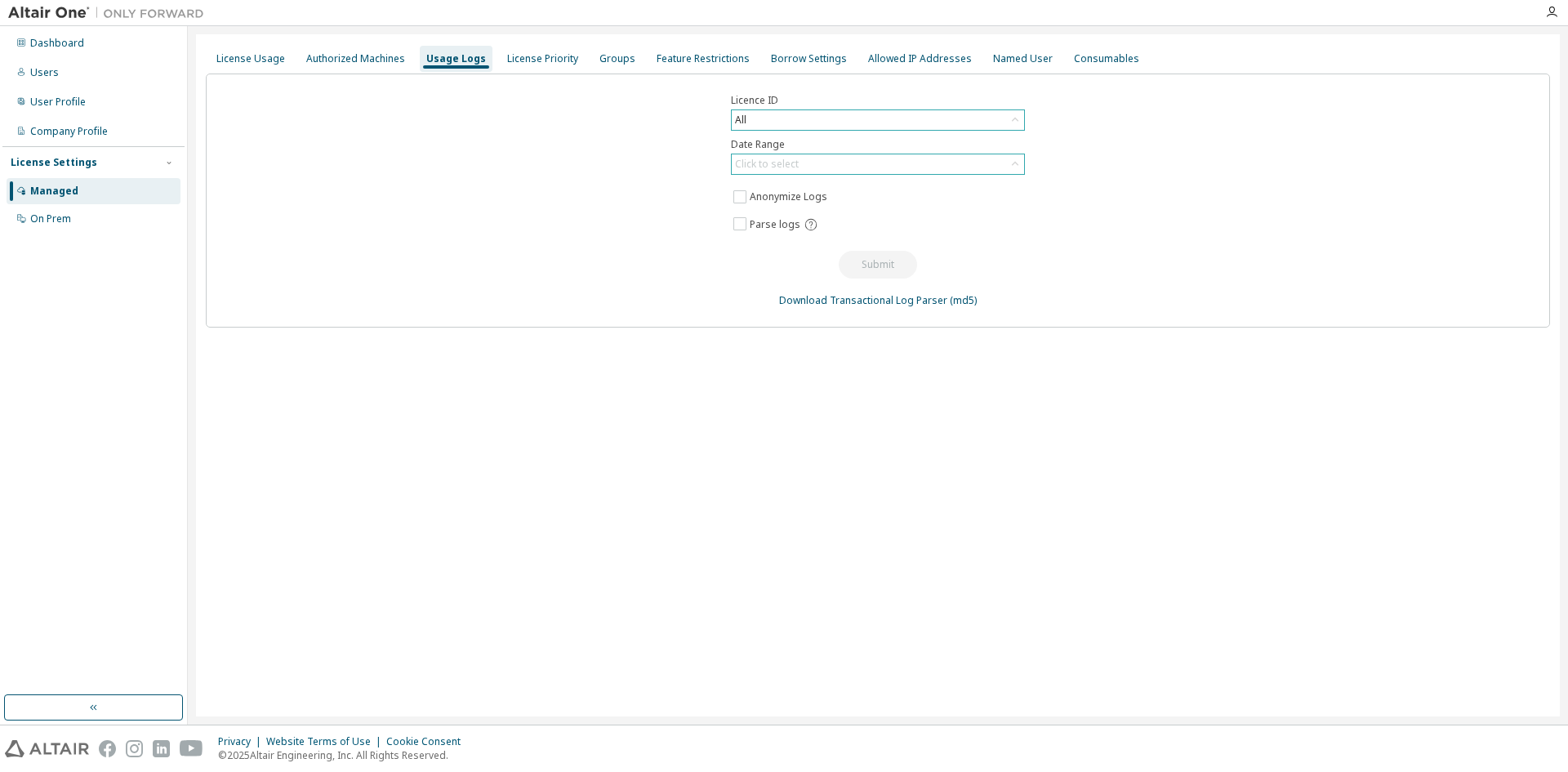
click at [816, 117] on div "All" at bounding box center [877, 120] width 292 height 20
click at [794, 141] on input "text" at bounding box center [878, 143] width 250 height 17
type input "*****"
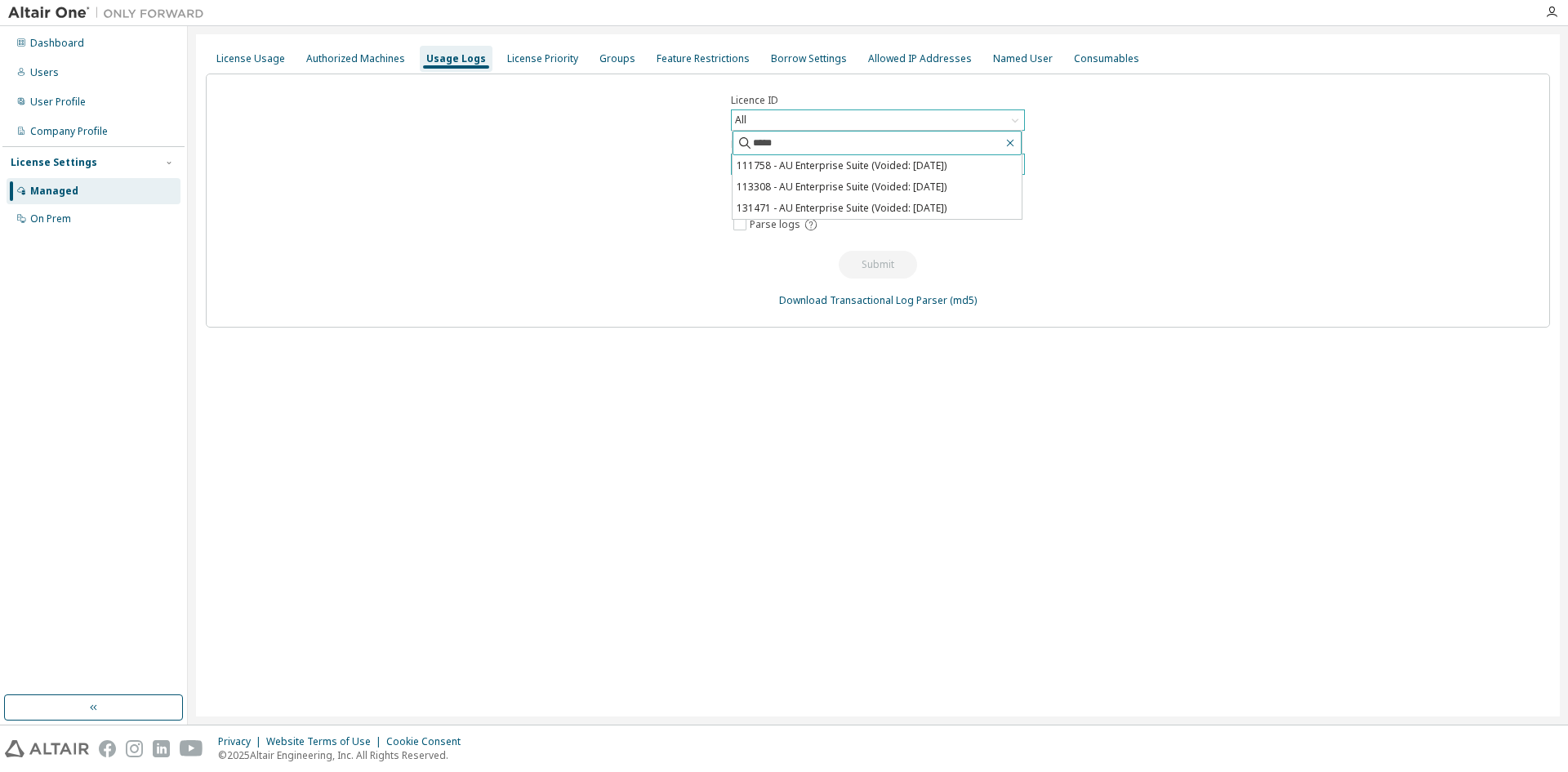
click at [1010, 139] on icon "button" at bounding box center [1011, 143] width 13 height 13
click at [788, 143] on input "text" at bounding box center [878, 143] width 250 height 17
click at [781, 148] on input "****" at bounding box center [878, 143] width 250 height 17
type input "*"
drag, startPoint x: 800, startPoint y: 146, endPoint x: 692, endPoint y: 142, distance: 108.1
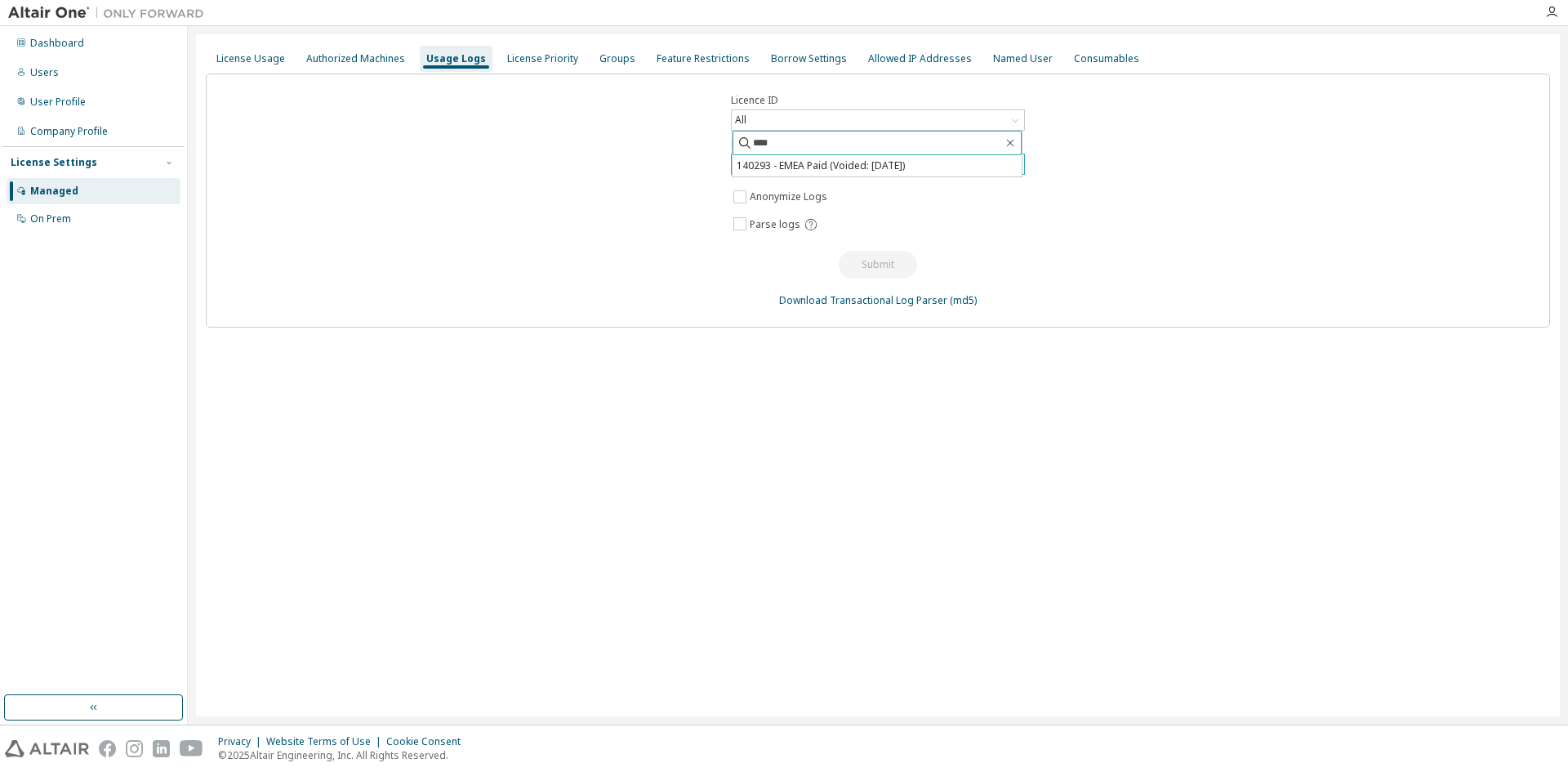
click at [692, 142] on div "Licence ID All **** 140293 - EMEA Paid (Voided: 2025-09-14) Date Range Click to…" at bounding box center [878, 200] width 1345 height 254
type input "*"
type input "****"
click at [1014, 142] on icon "button" at bounding box center [1011, 143] width 13 height 13
click at [1010, 142] on icon "button" at bounding box center [1011, 143] width 13 height 13
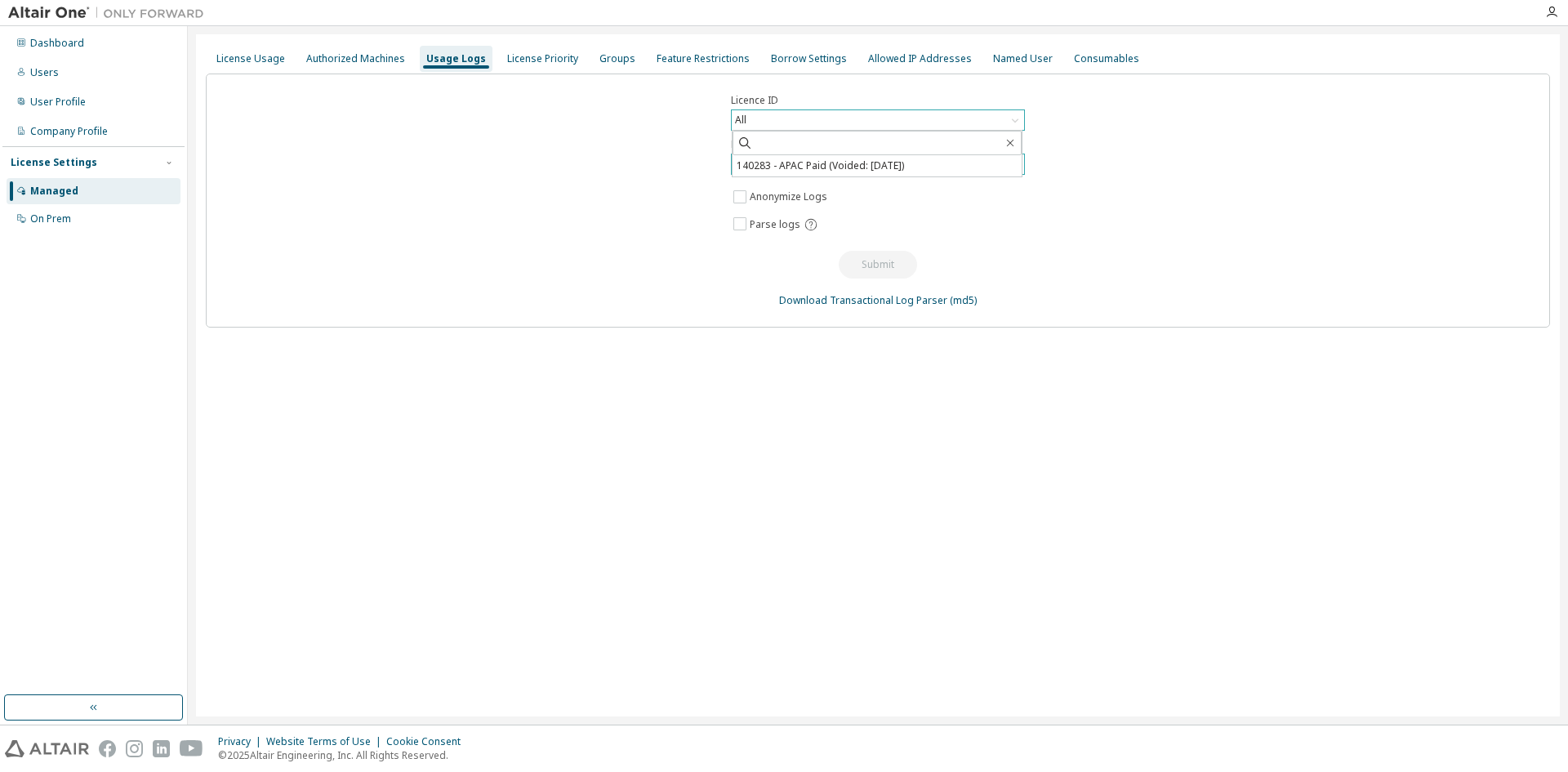
click at [959, 121] on div "All" at bounding box center [877, 120] width 292 height 20
click at [867, 109] on div "All" at bounding box center [877, 119] width 294 height 21
click at [867, 122] on div "All" at bounding box center [877, 120] width 292 height 20
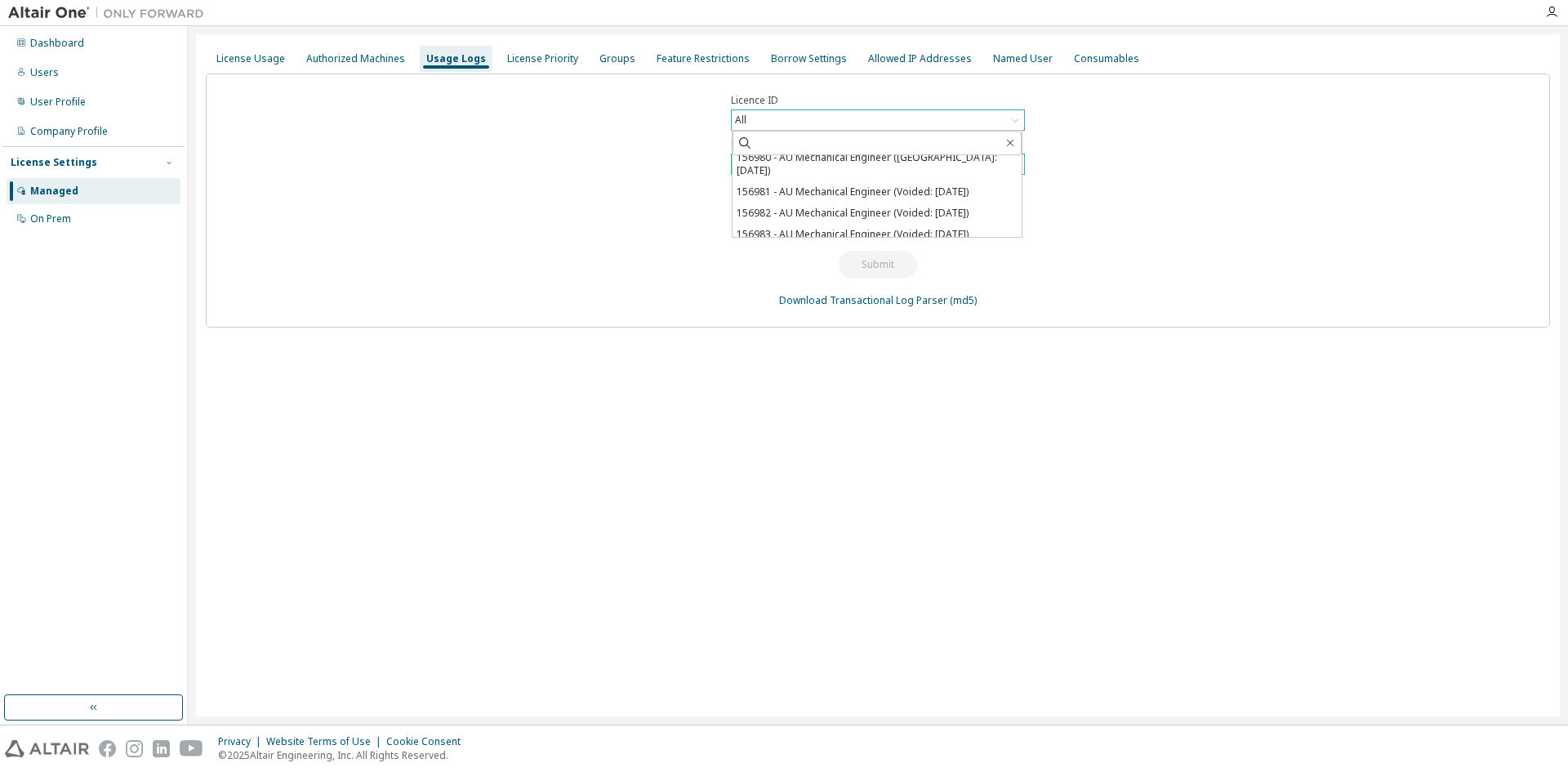
scroll to position [684, 0]
click at [1144, 204] on div "Licence ID All All 158159 - AU Mechanical Engineer 153536 - AU Concept Engineer…" at bounding box center [878, 200] width 1345 height 254
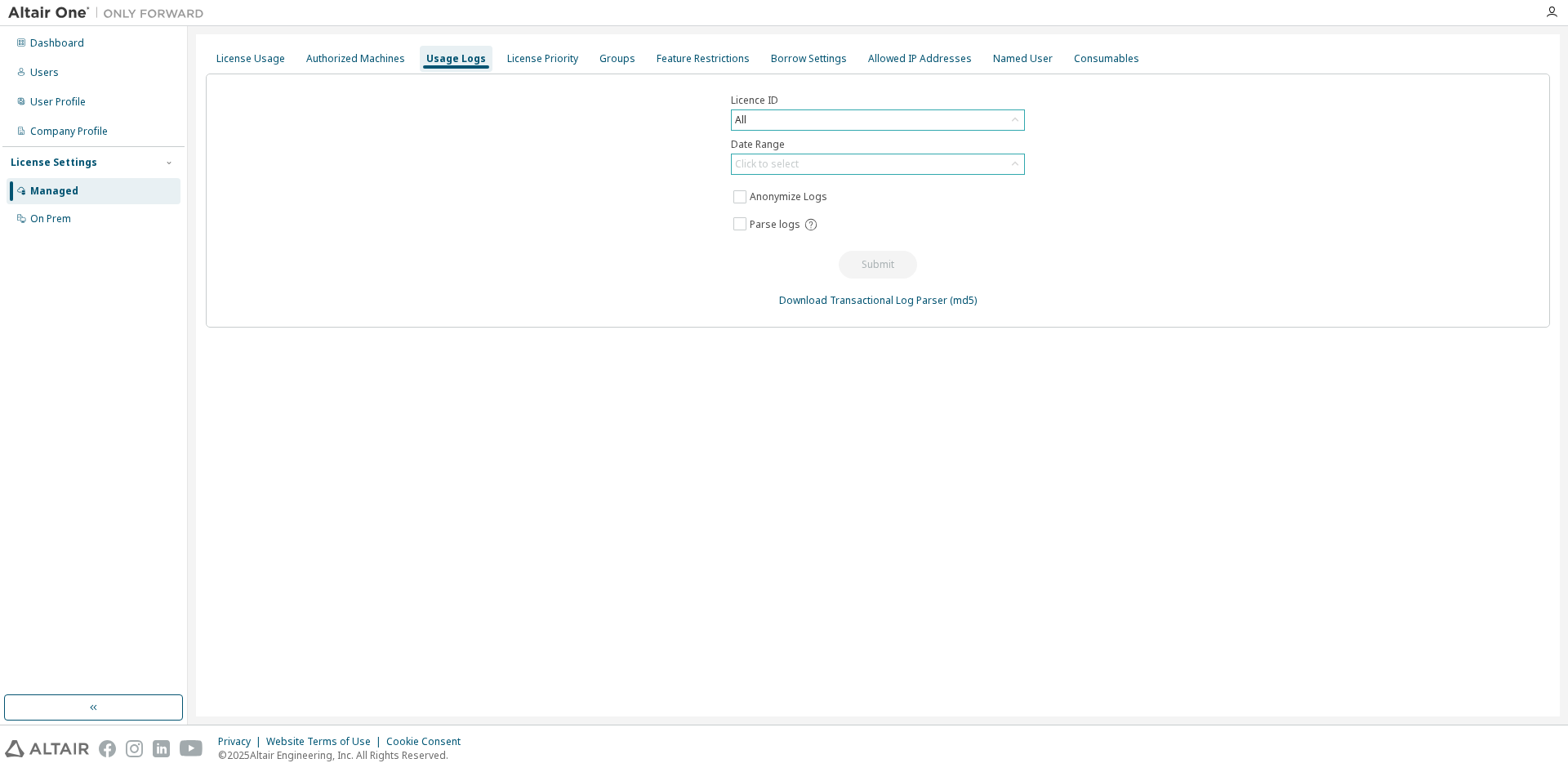
click at [988, 123] on div "All" at bounding box center [877, 120] width 292 height 20
click at [826, 140] on input "text" at bounding box center [878, 143] width 250 height 17
type input "***"
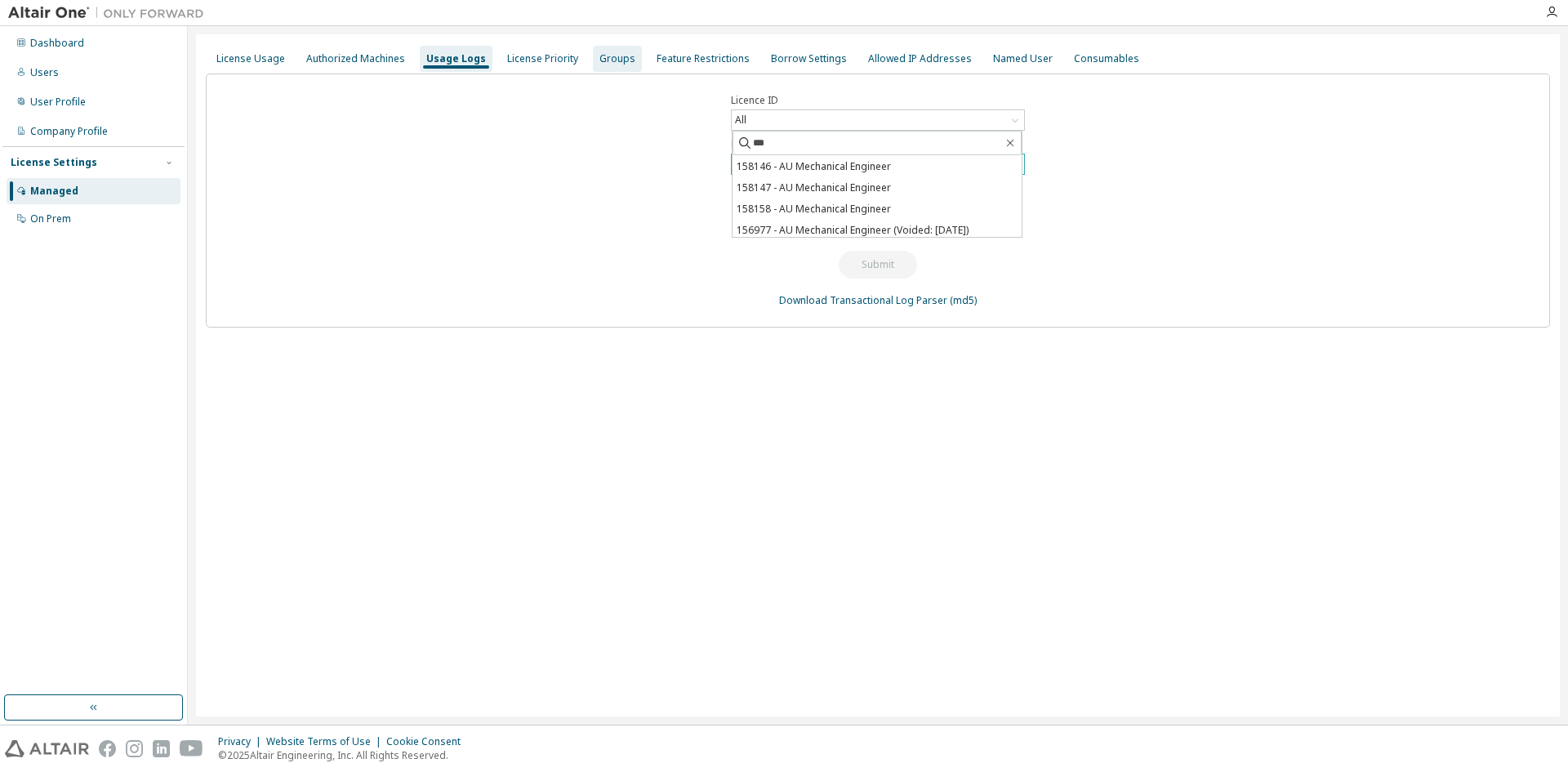
click at [612, 48] on div "Groups" at bounding box center [617, 58] width 49 height 26
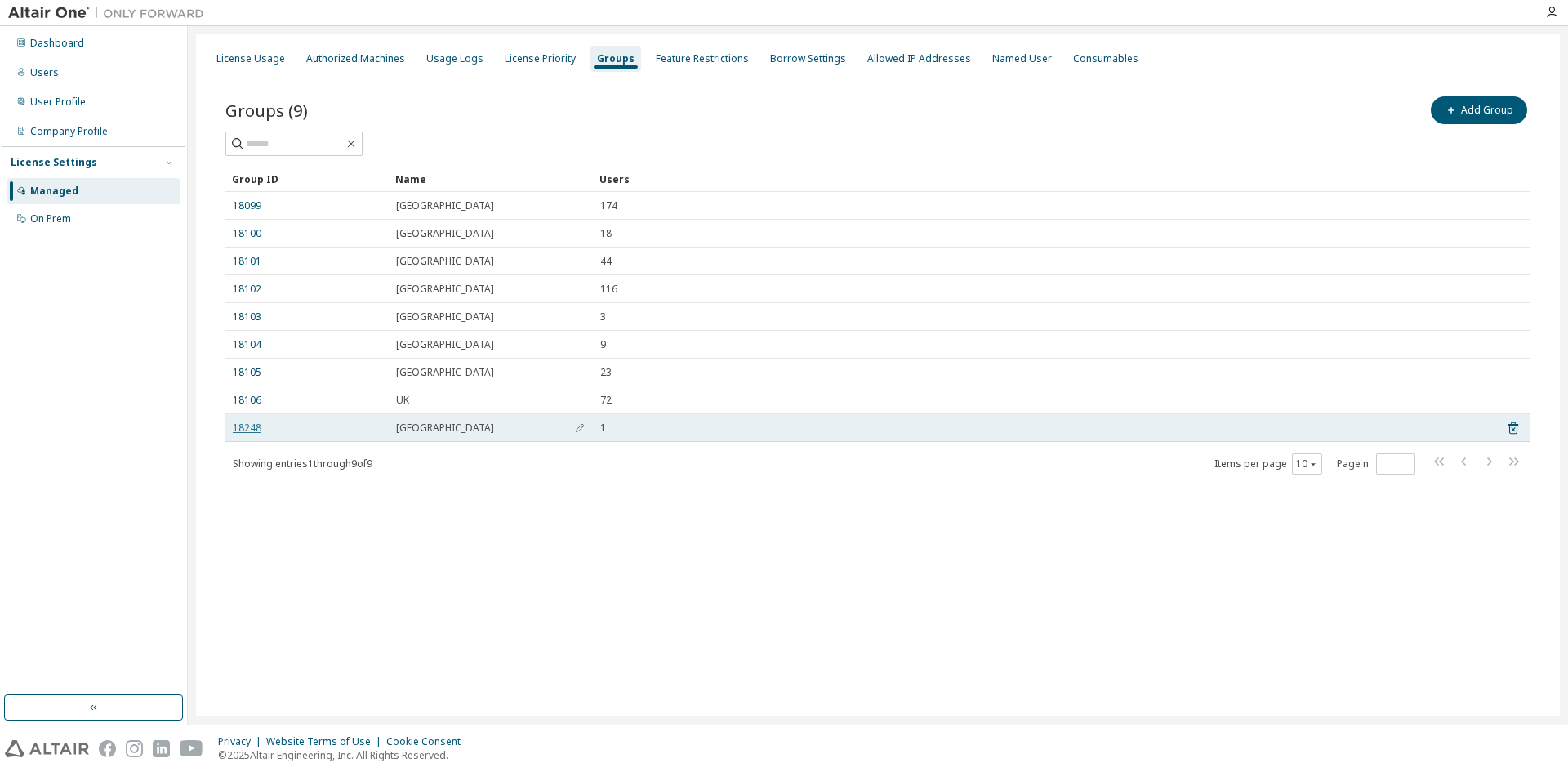
click at [250, 425] on link "18248" at bounding box center [247, 429] width 28 height 13
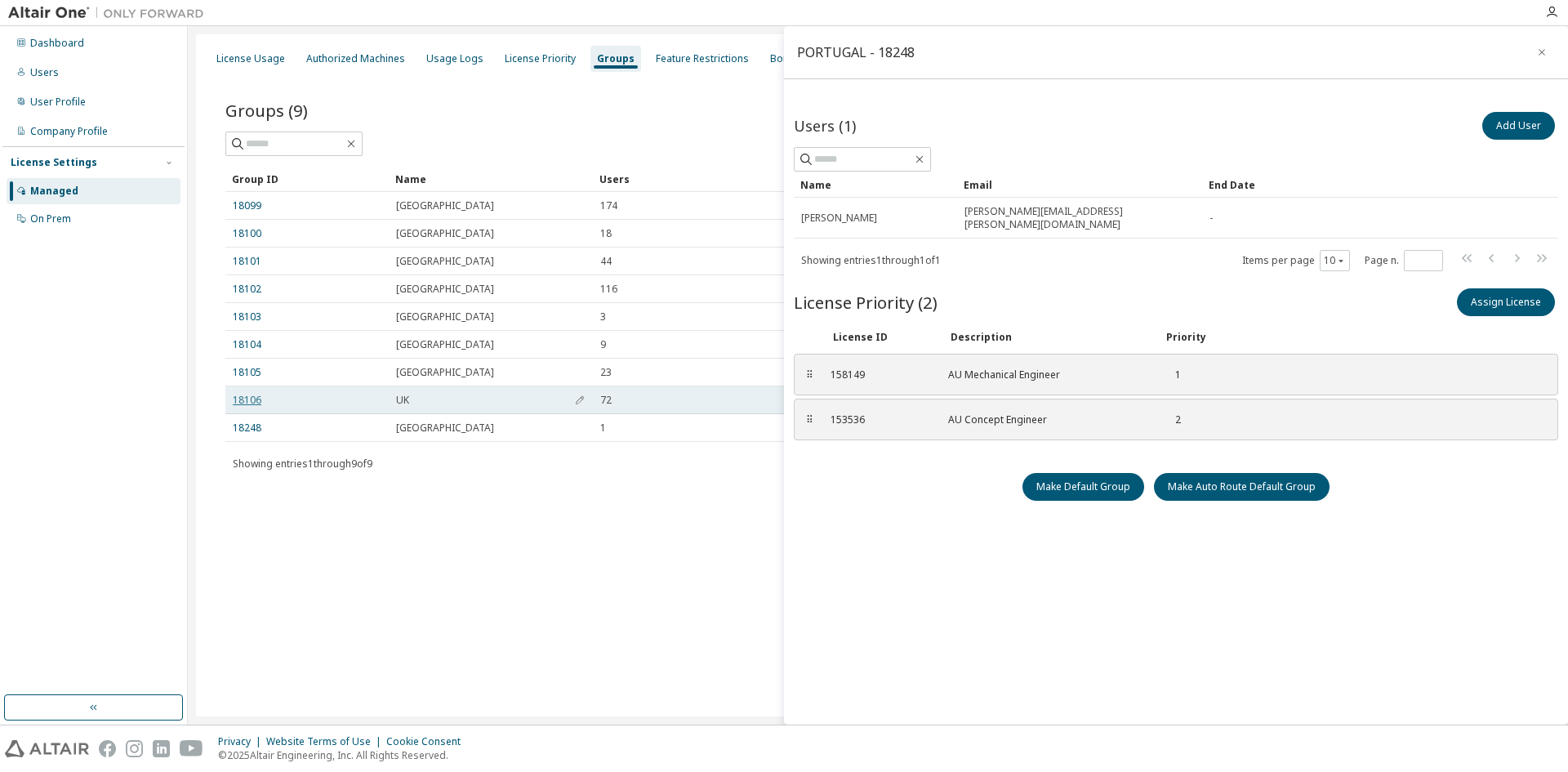
click at [250, 399] on link "18106" at bounding box center [247, 401] width 28 height 13
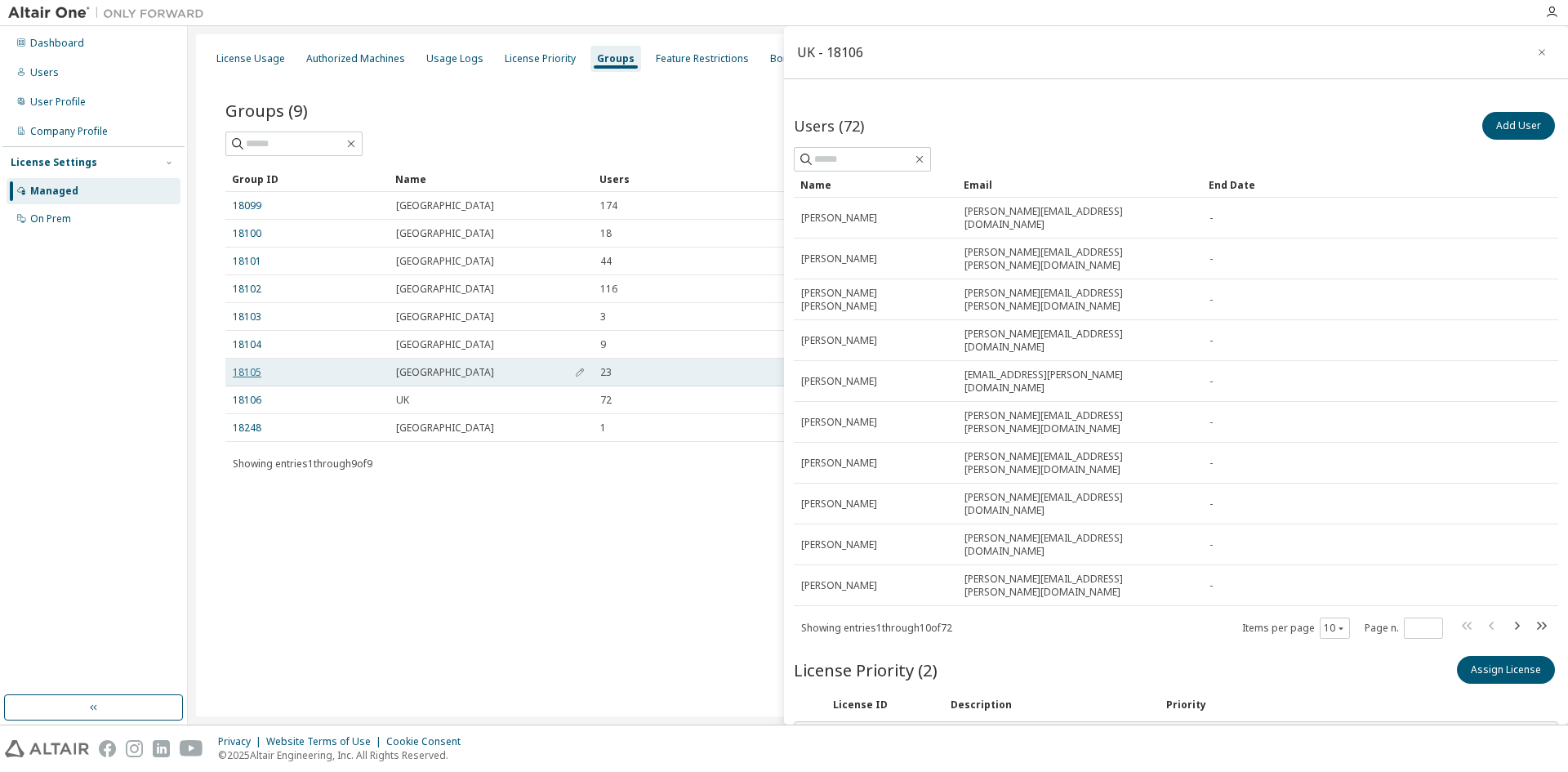
click at [242, 373] on link "18105" at bounding box center [247, 373] width 28 height 13
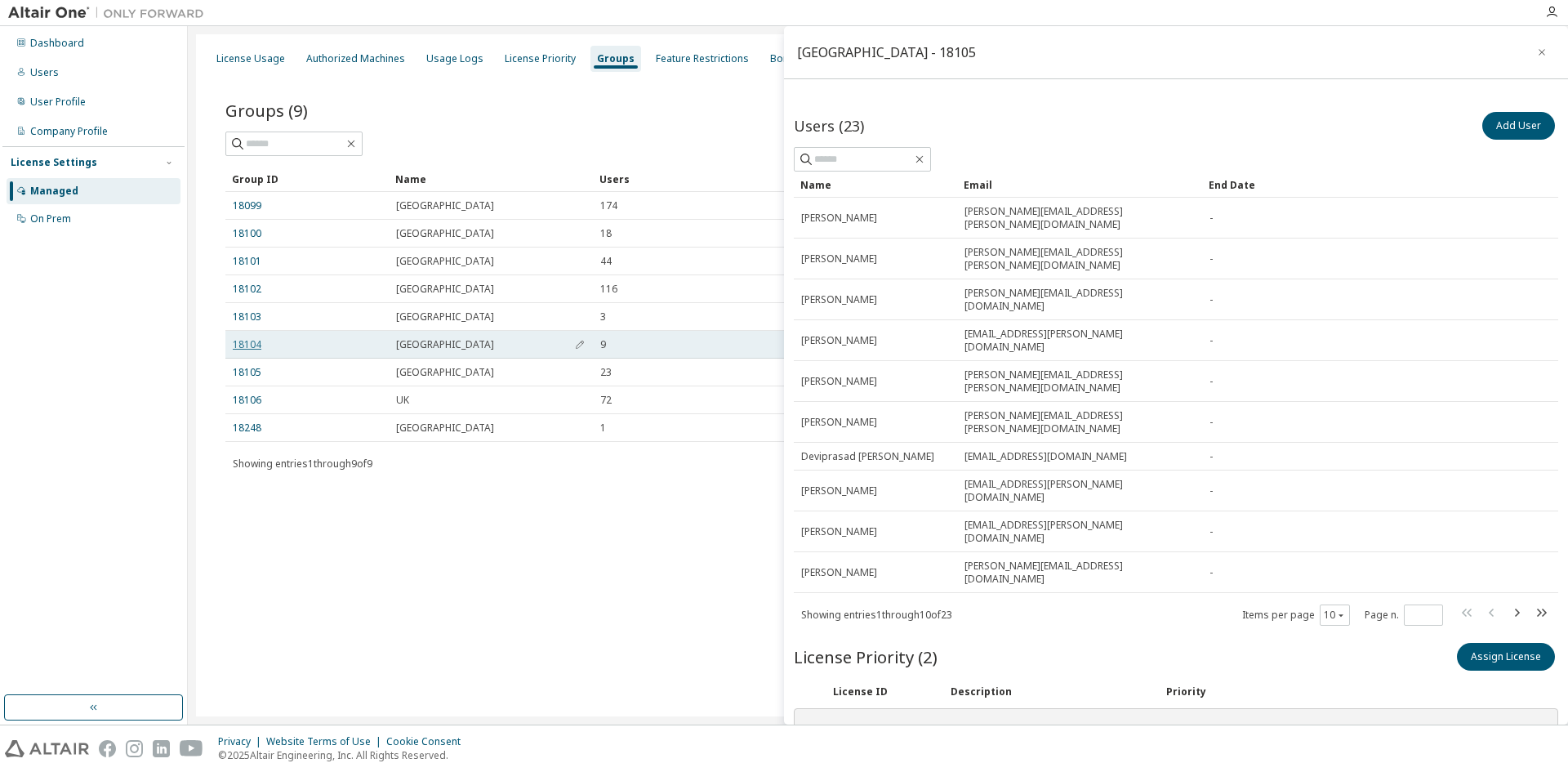
click at [249, 346] on link "18104" at bounding box center [247, 345] width 28 height 13
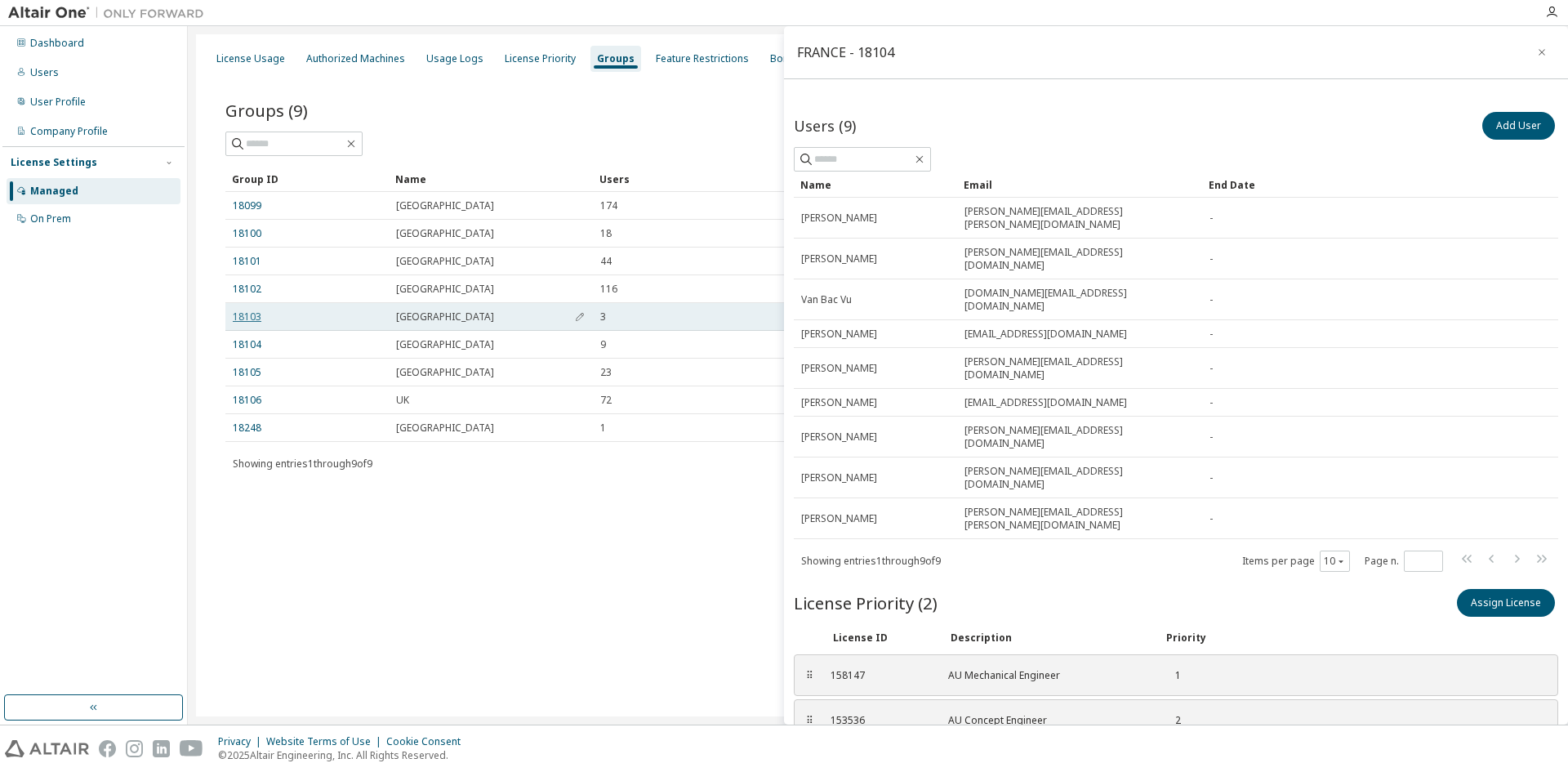
click at [253, 318] on link "18103" at bounding box center [247, 318] width 28 height 13
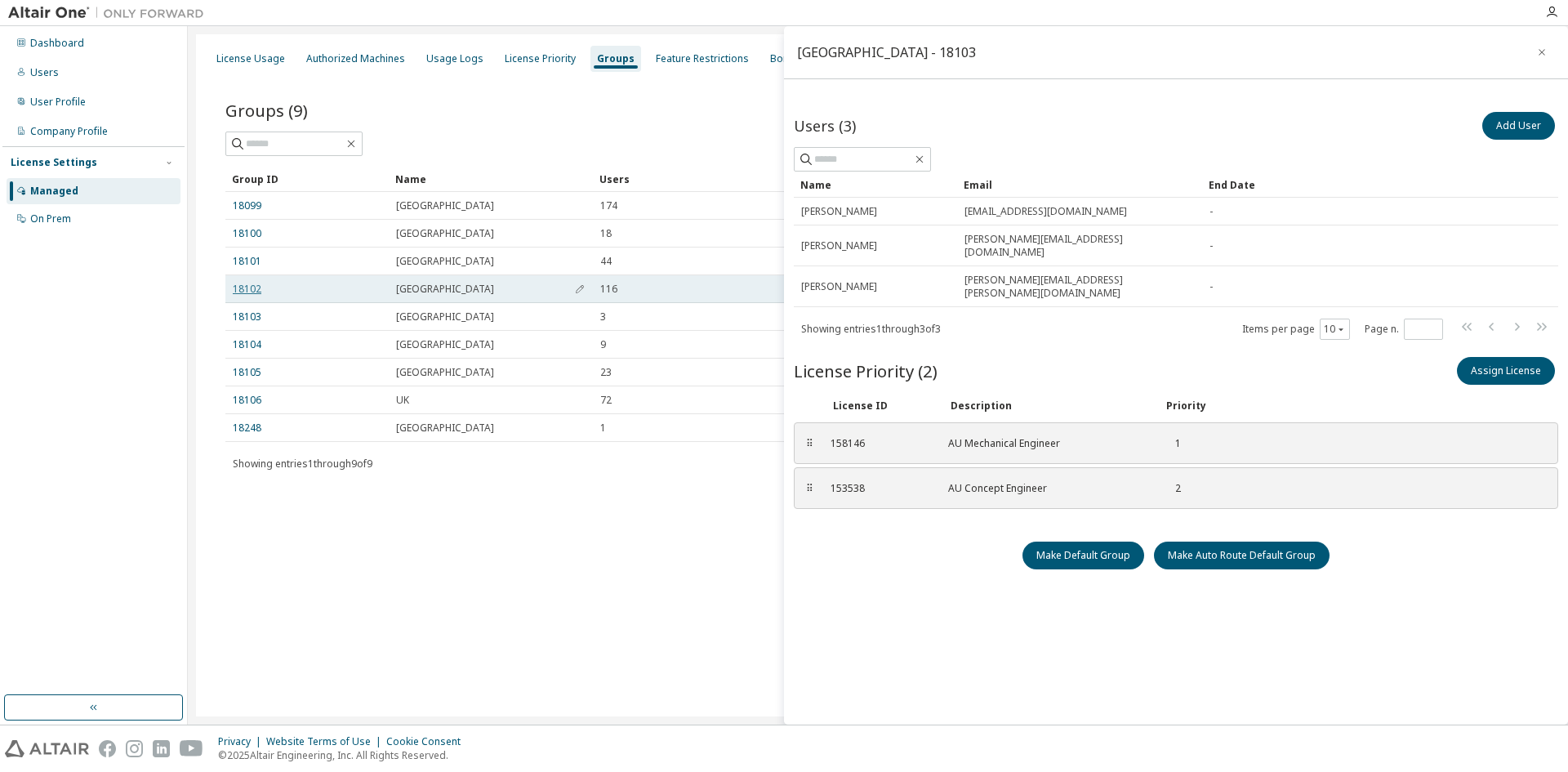
click at [245, 288] on link "18102" at bounding box center [247, 289] width 28 height 13
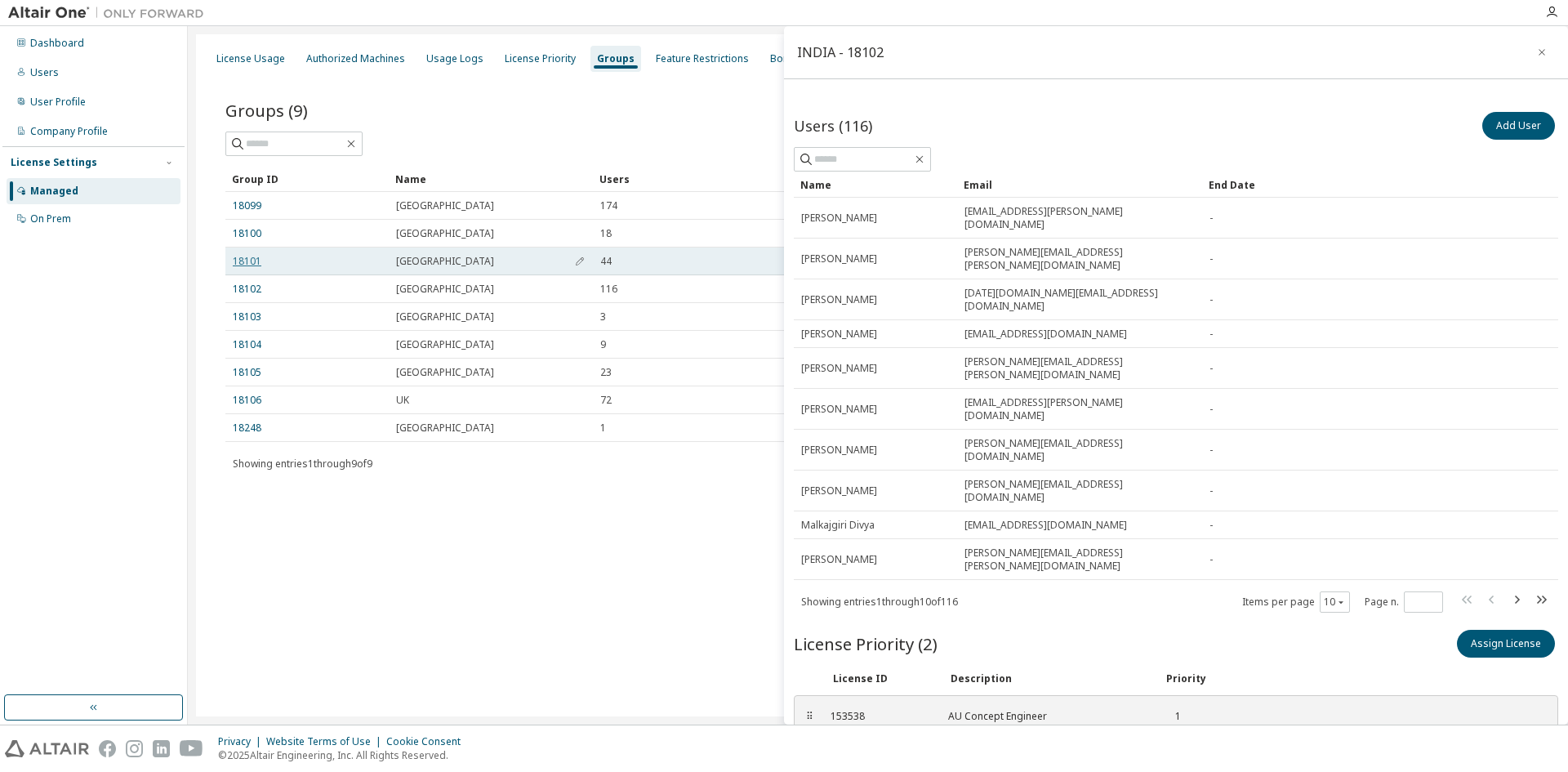
click at [242, 261] on link "18101" at bounding box center [247, 262] width 28 height 13
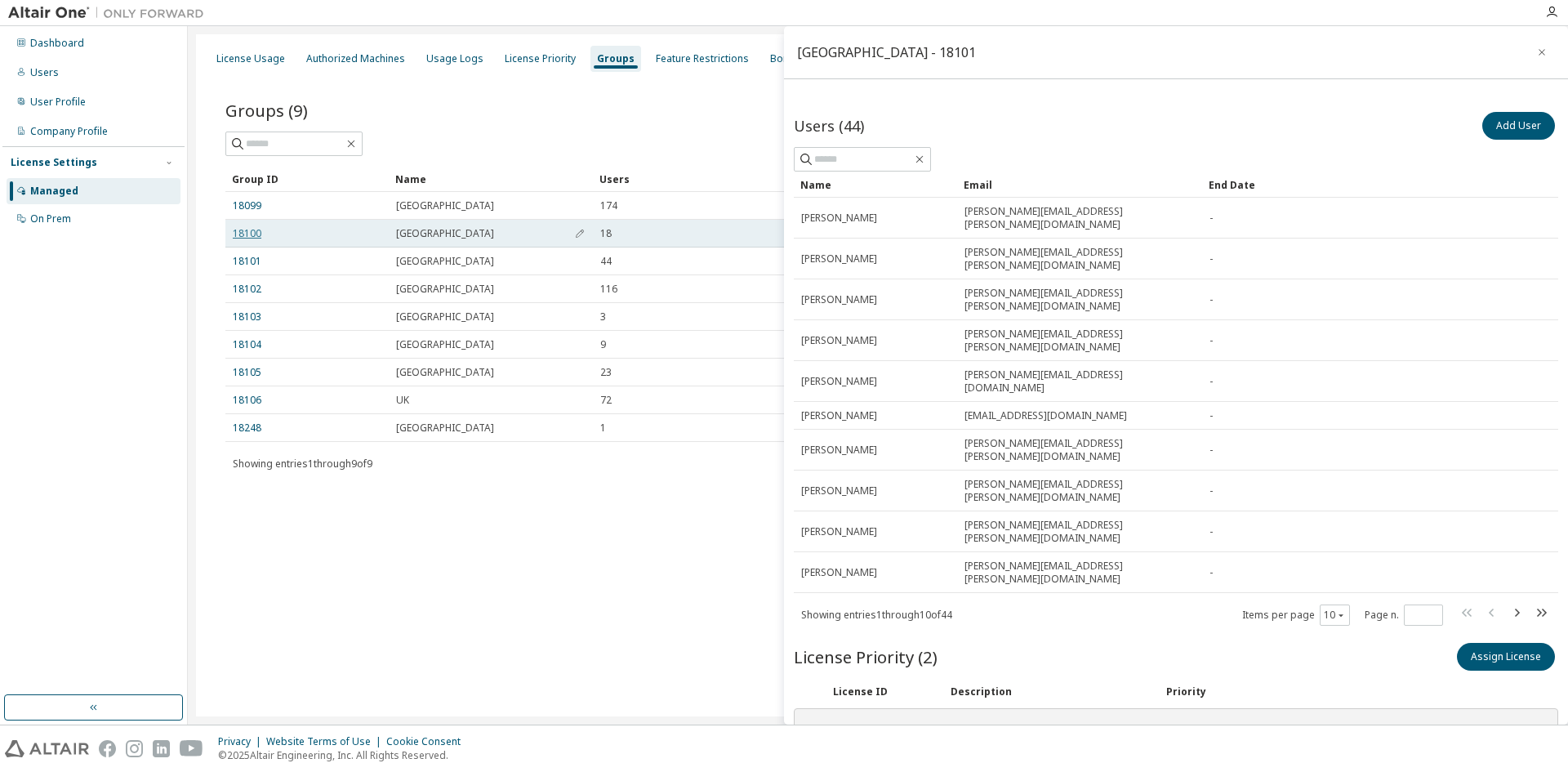
click at [242, 238] on link "18100" at bounding box center [247, 234] width 28 height 13
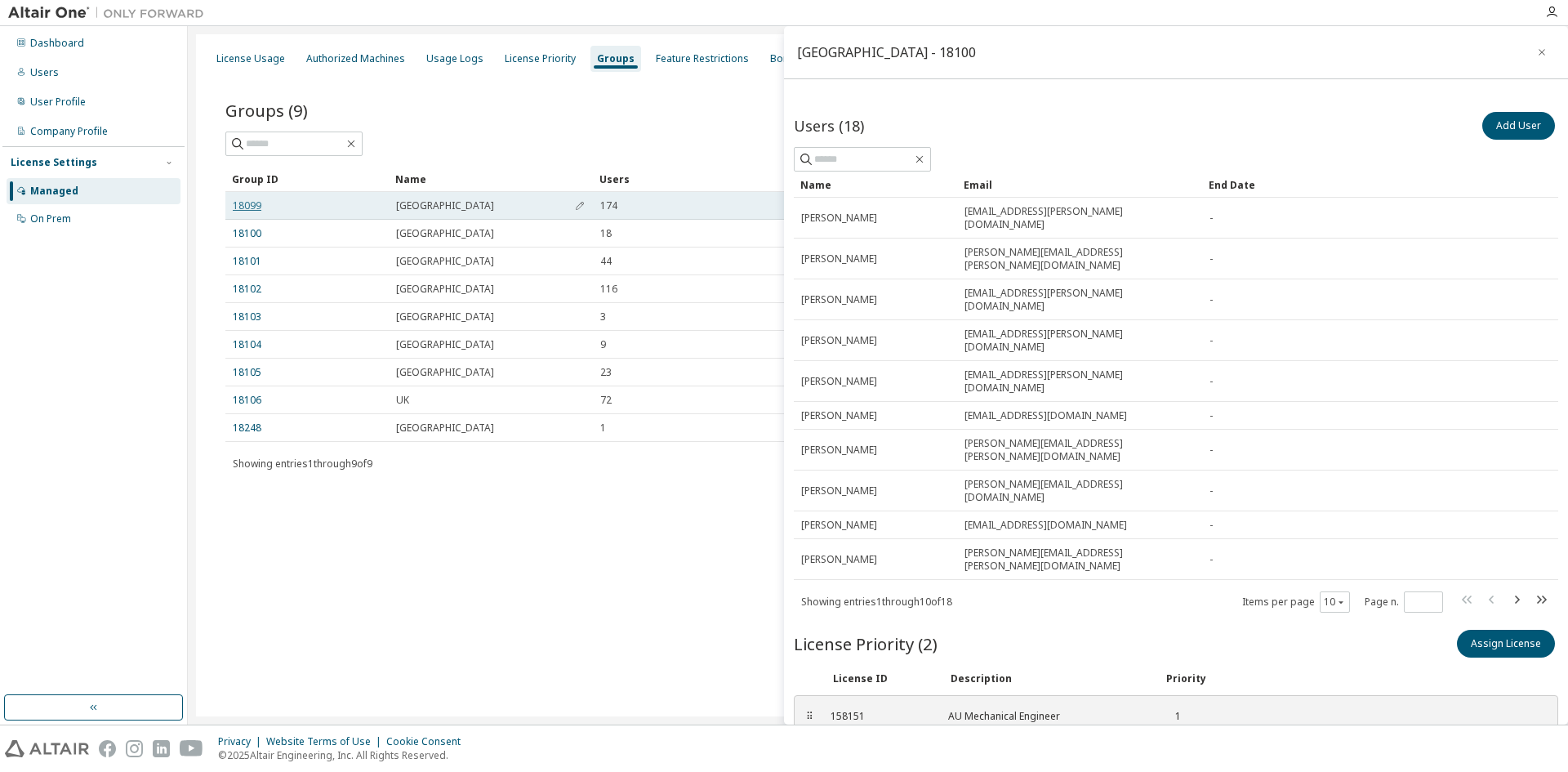
click at [252, 201] on link "18099" at bounding box center [247, 206] width 28 height 13
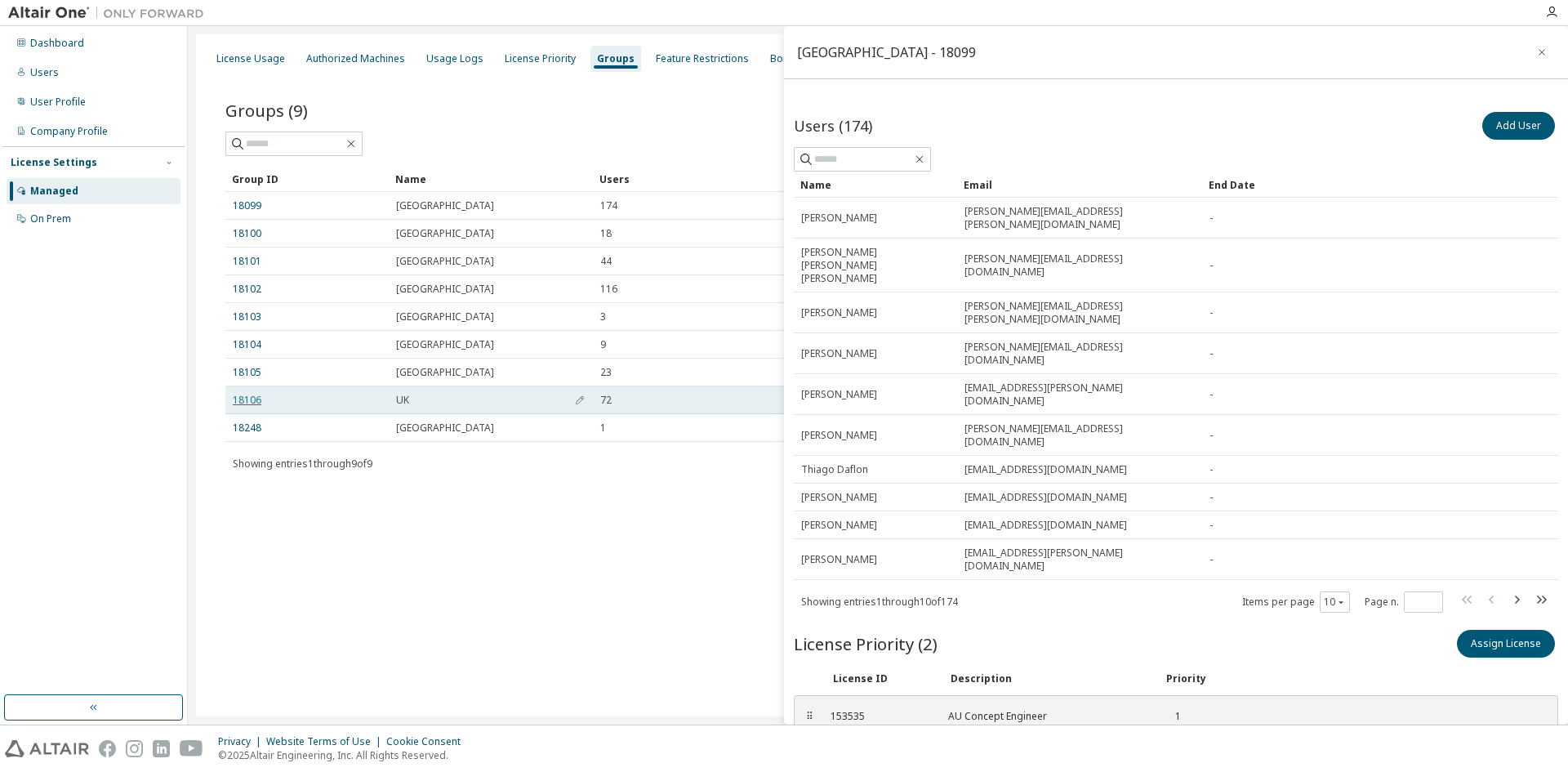
click at [241, 395] on link "18106" at bounding box center [247, 401] width 28 height 13
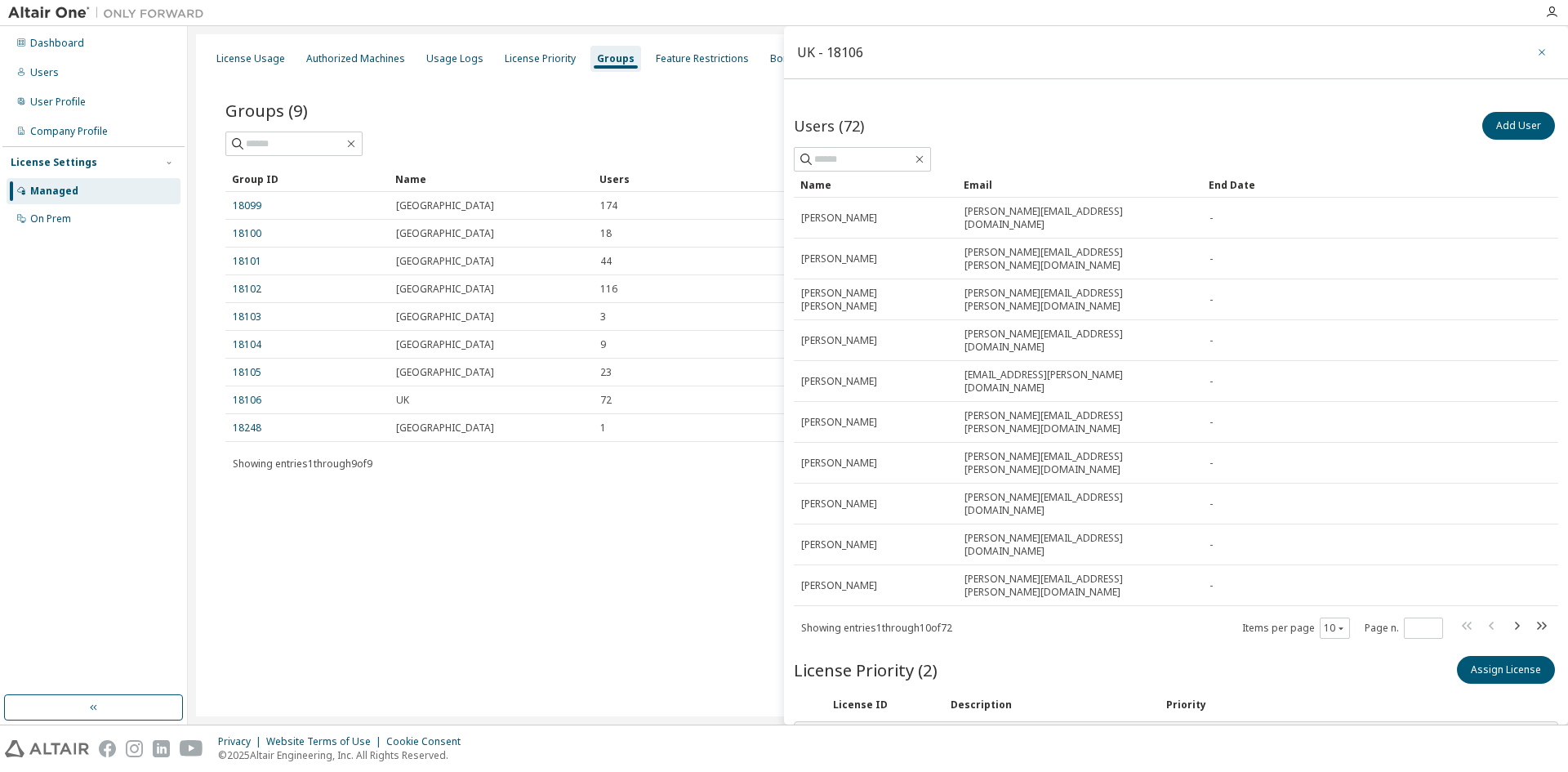
click at [1536, 53] on icon "button" at bounding box center [1542, 53] width 12 height 13
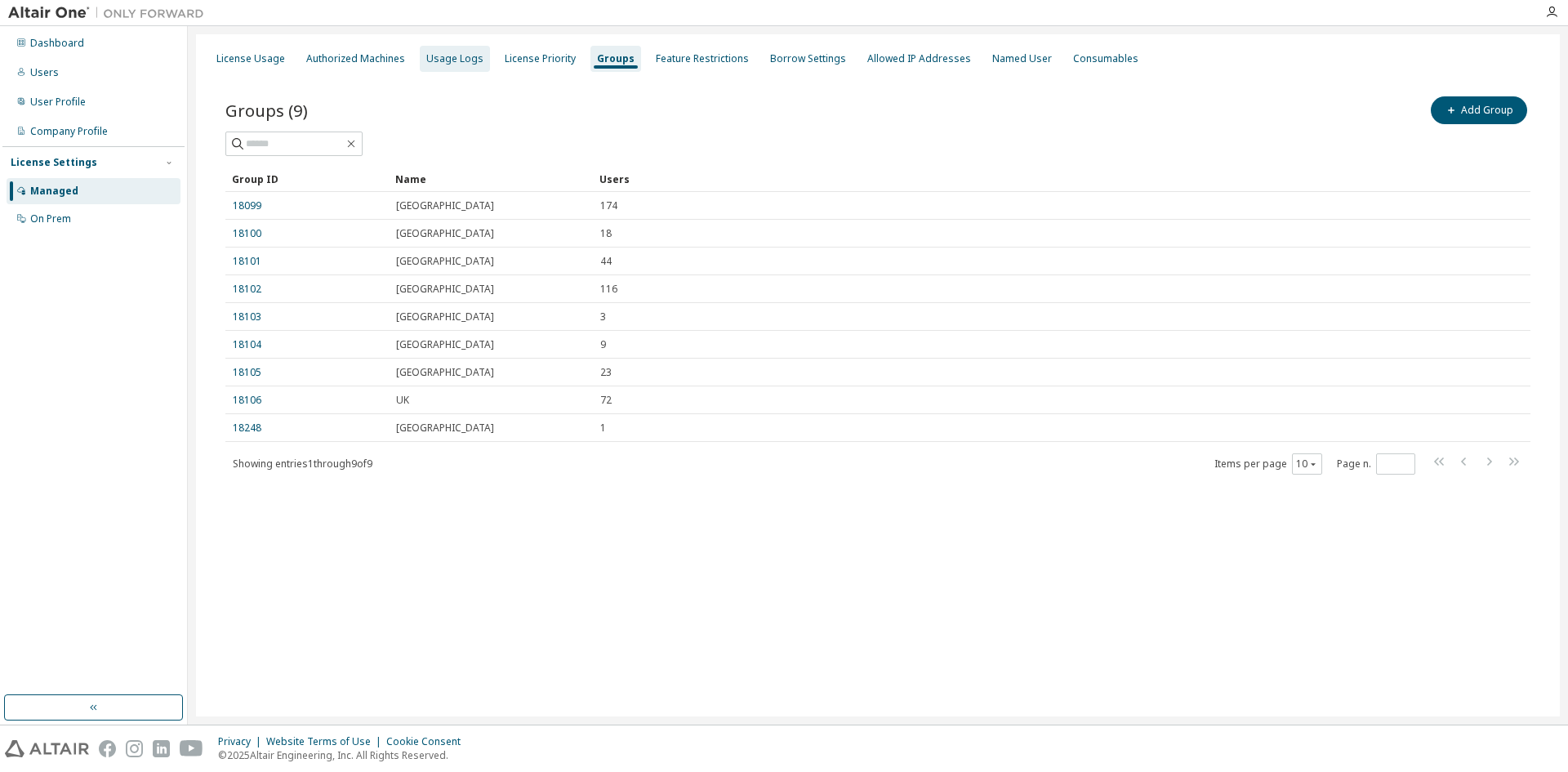
click at [453, 54] on div "Usage Logs" at bounding box center [455, 59] width 57 height 13
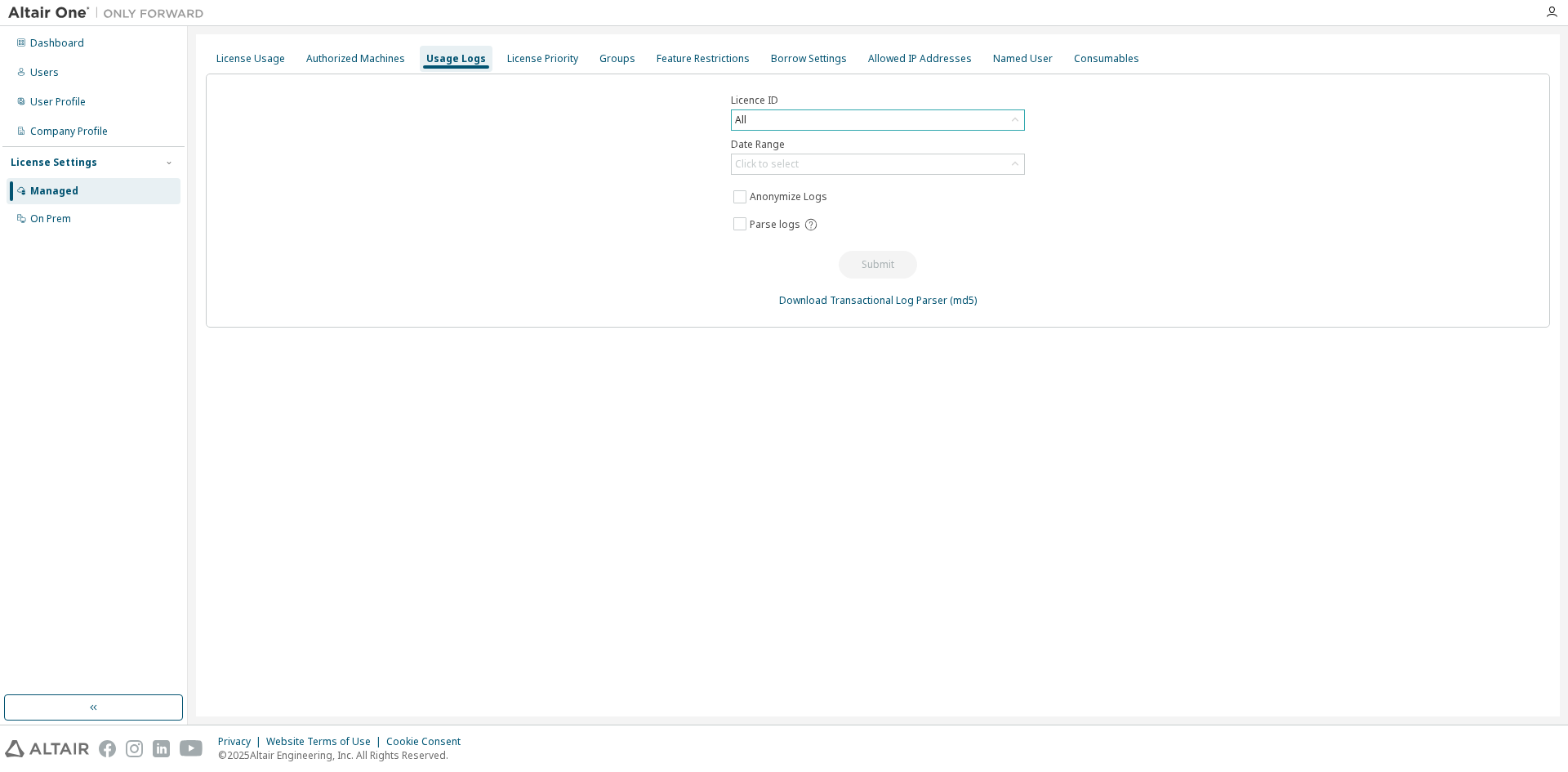
click at [1017, 118] on icon at bounding box center [1016, 120] width 17 height 17
click at [796, 146] on input "text" at bounding box center [878, 143] width 250 height 17
click at [785, 146] on input "*****" at bounding box center [878, 143] width 250 height 17
type input "*"
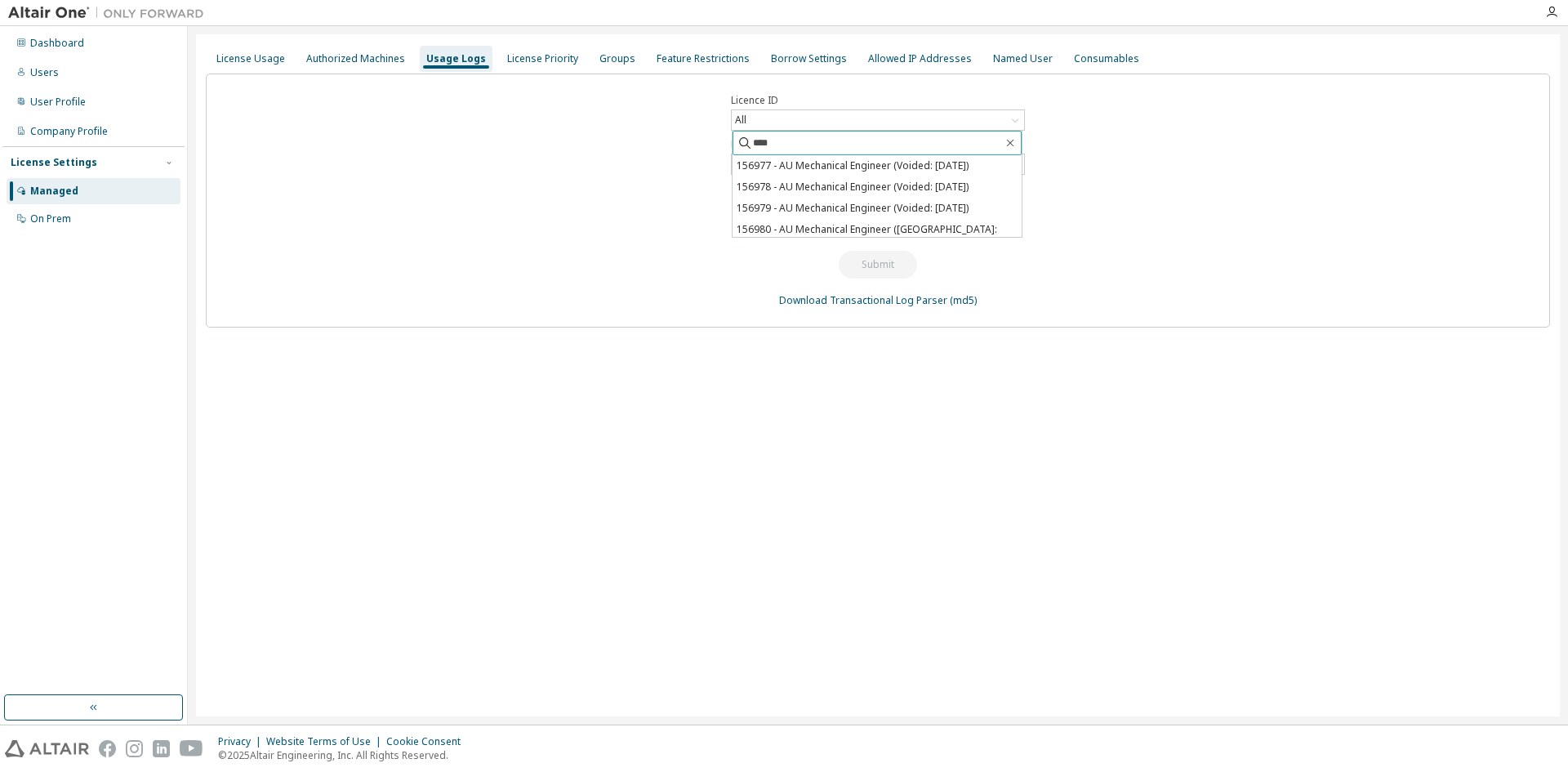
type input "****"
click at [802, 141] on input "****" at bounding box center [878, 143] width 250 height 17
click at [1012, 137] on icon "button" at bounding box center [1011, 143] width 13 height 13
click at [759, 117] on div "All" at bounding box center [877, 120] width 292 height 20
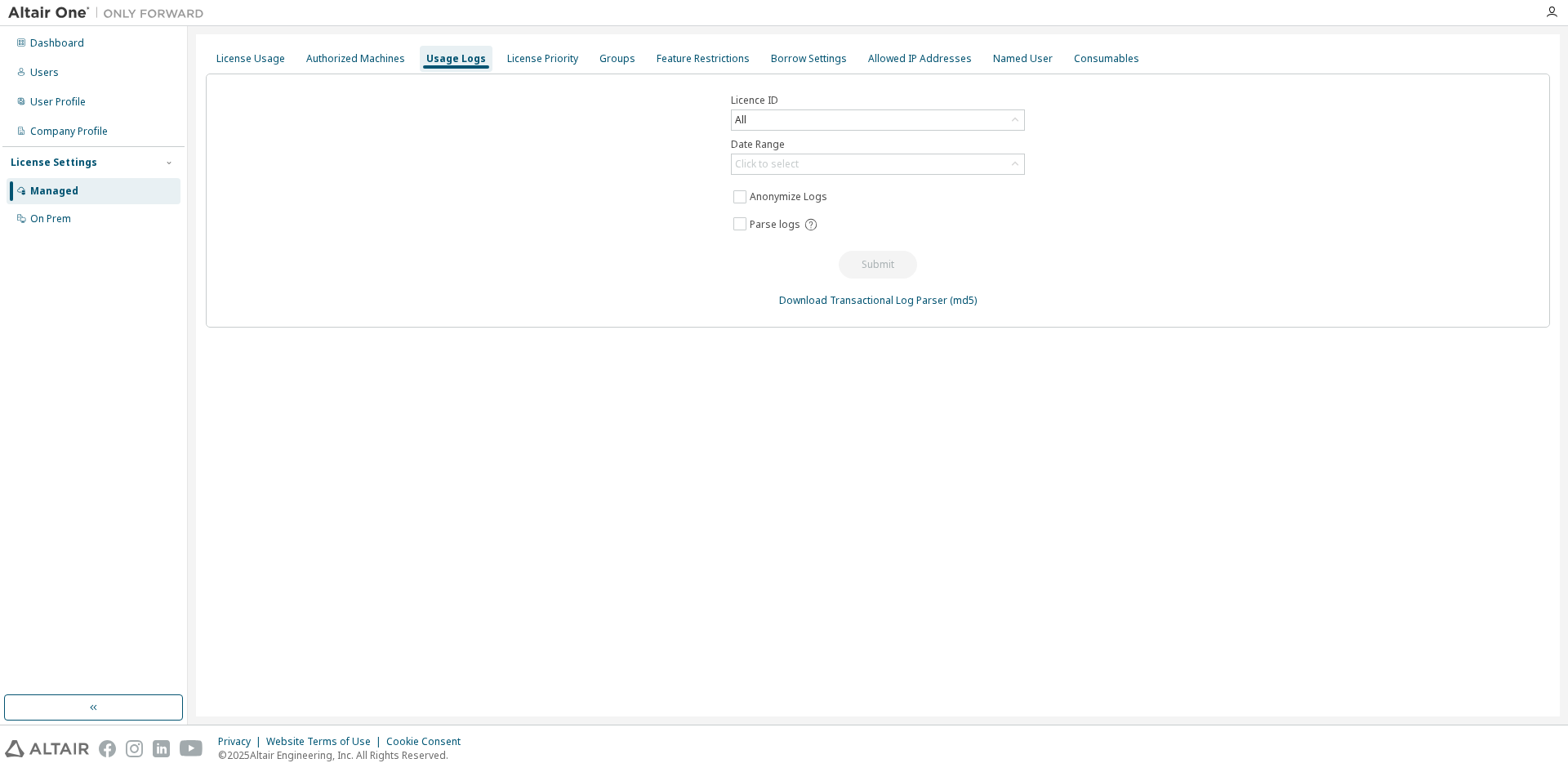
click at [759, 117] on div "All" at bounding box center [877, 120] width 292 height 20
click at [1107, 163] on div "Licence ID All All 158159 - AU Mechanical Engineer 153536 - AU Concept Engineer…" at bounding box center [878, 200] width 1345 height 254
click at [898, 123] on div "All" at bounding box center [877, 120] width 292 height 20
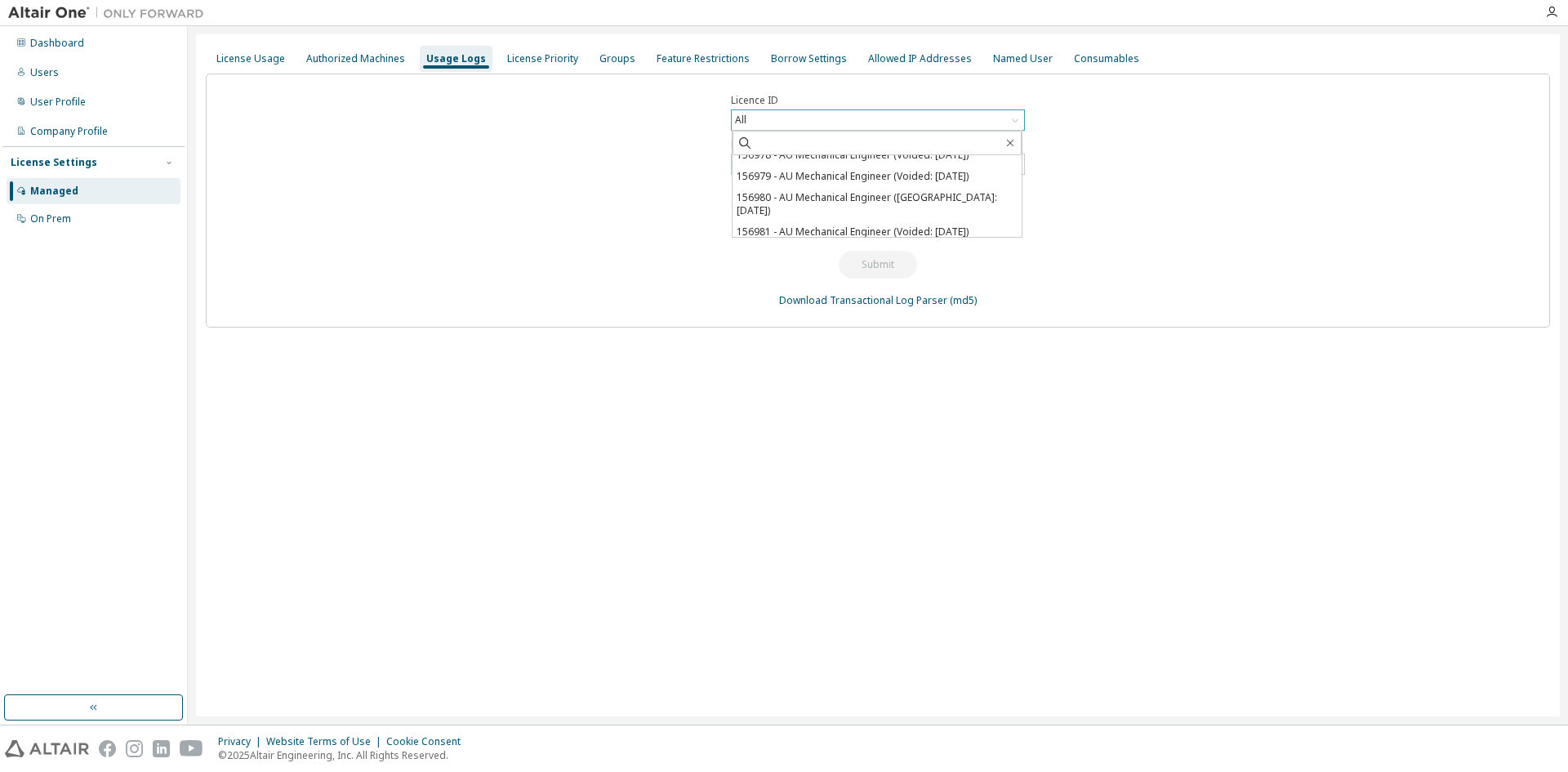
scroll to position [684, 0]
click at [1241, 263] on div "Licence ID All All 158159 - AU Mechanical Engineer 153536 - AU Concept Engineer…" at bounding box center [878, 200] width 1345 height 254
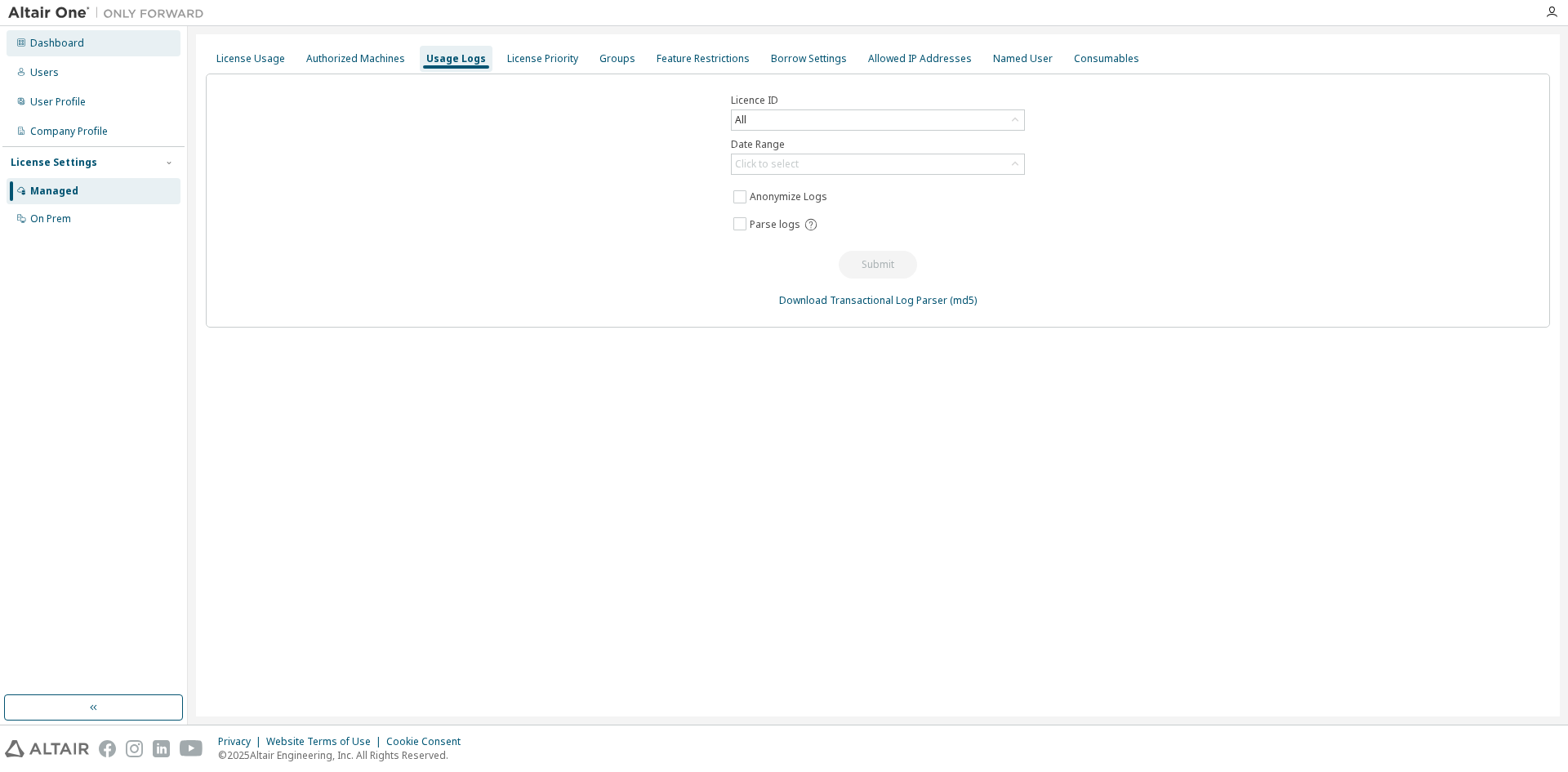
click at [62, 48] on div "Dashboard" at bounding box center [57, 43] width 54 height 13
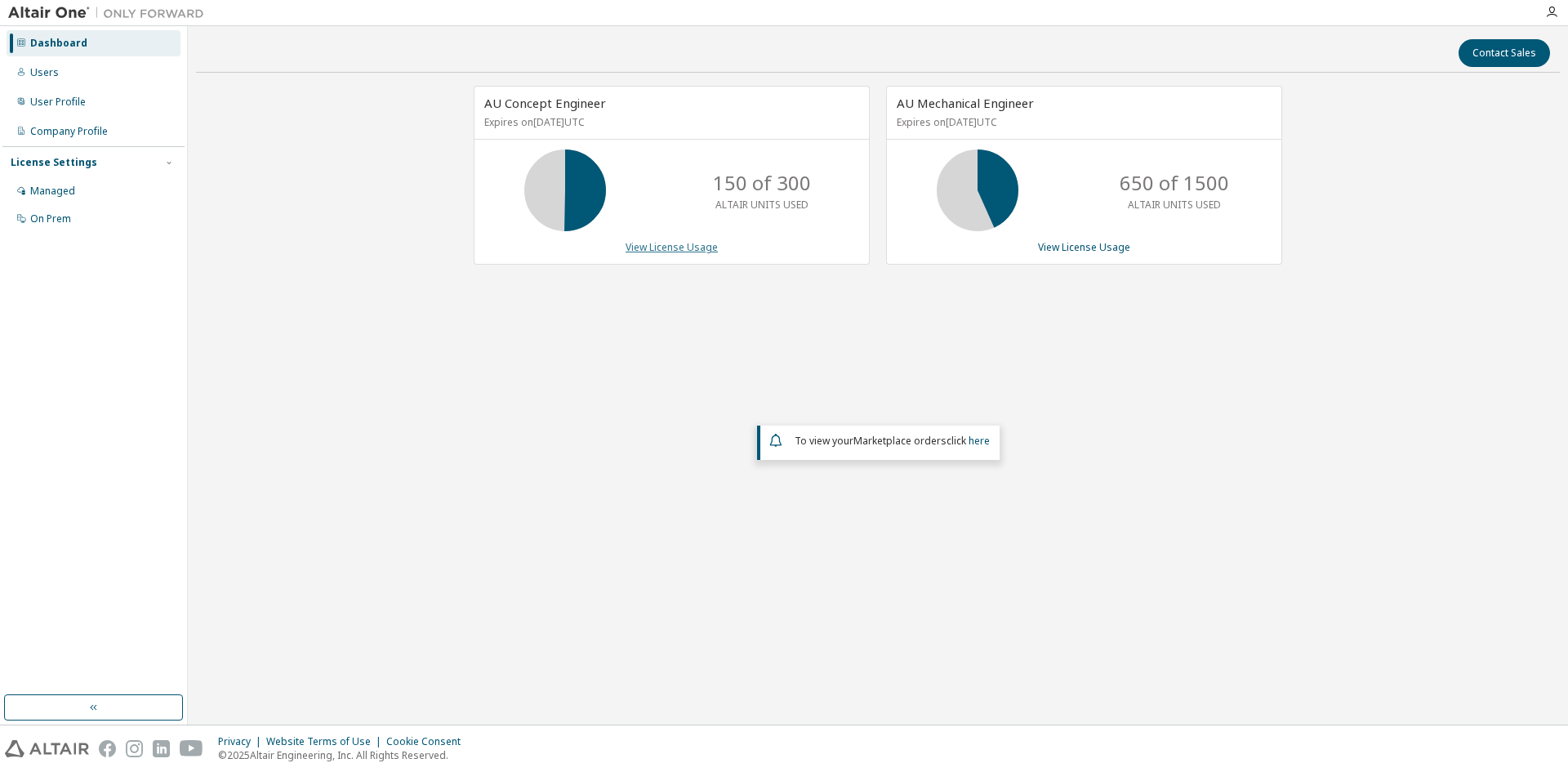
click at [680, 246] on link "View License Usage" at bounding box center [672, 247] width 92 height 14
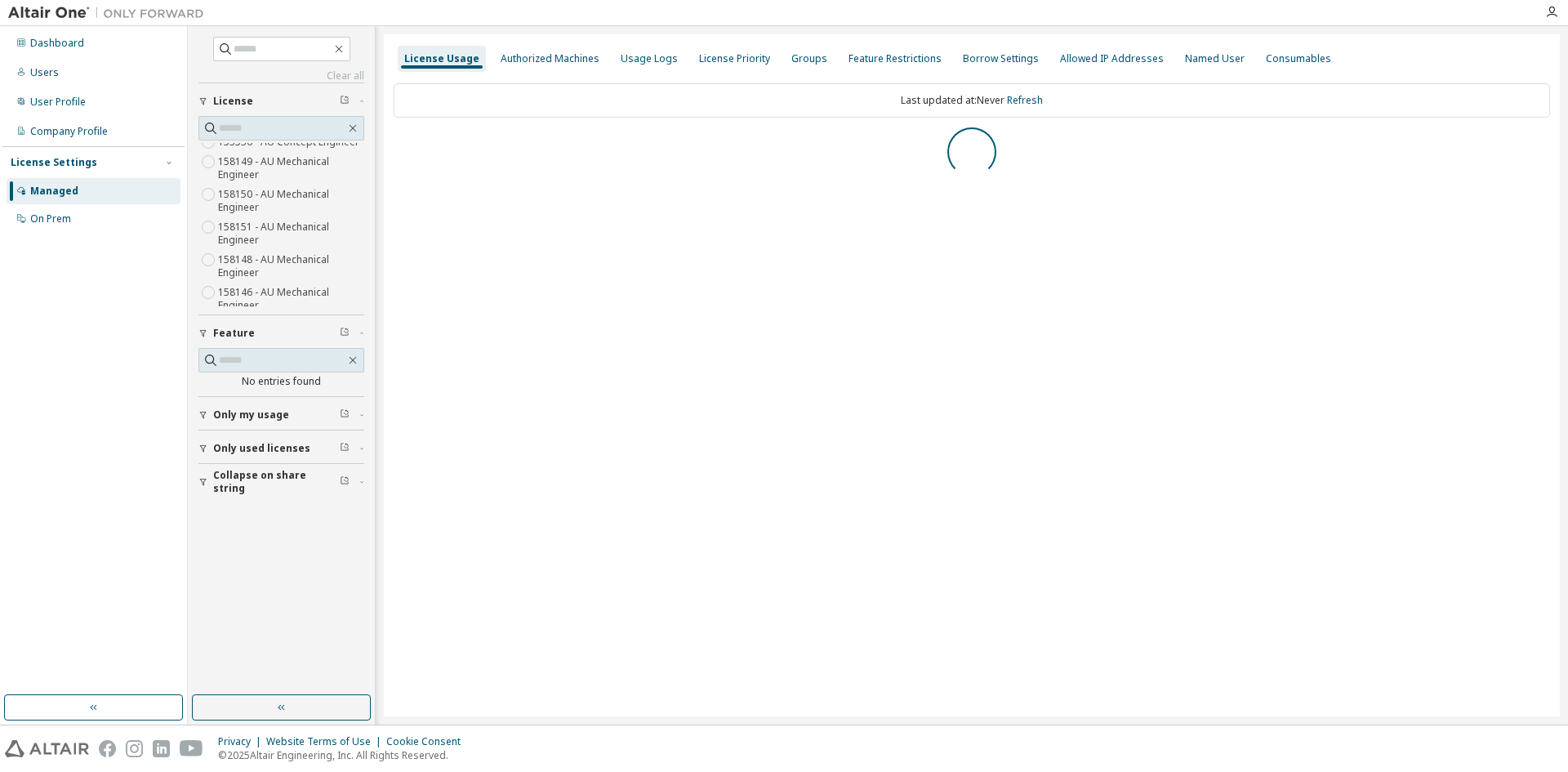
scroll to position [106, 0]
click at [352, 207] on label "158151 - AU Mechanical Engineer" at bounding box center [291, 190] width 146 height 33
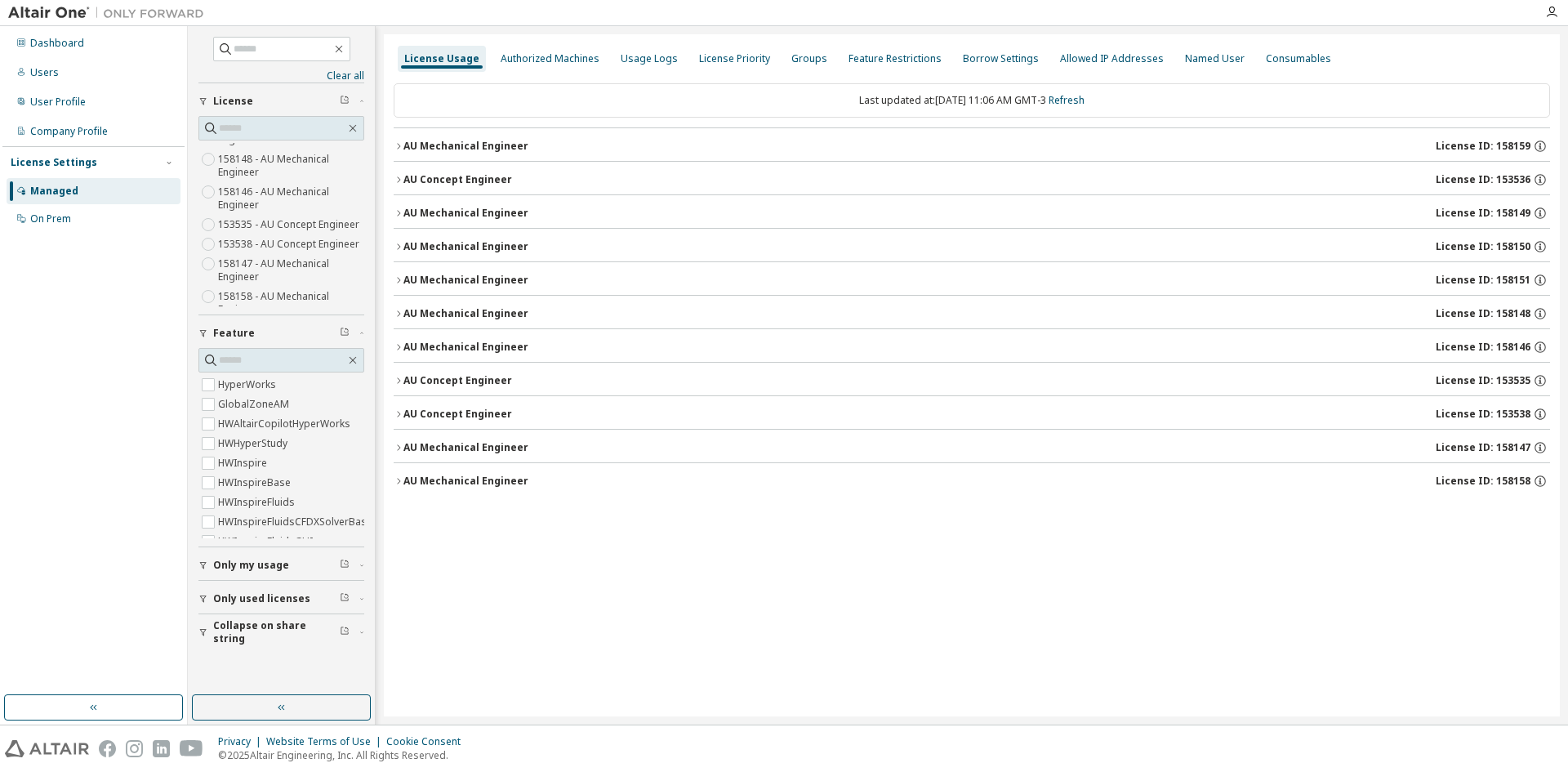
scroll to position [82, 0]
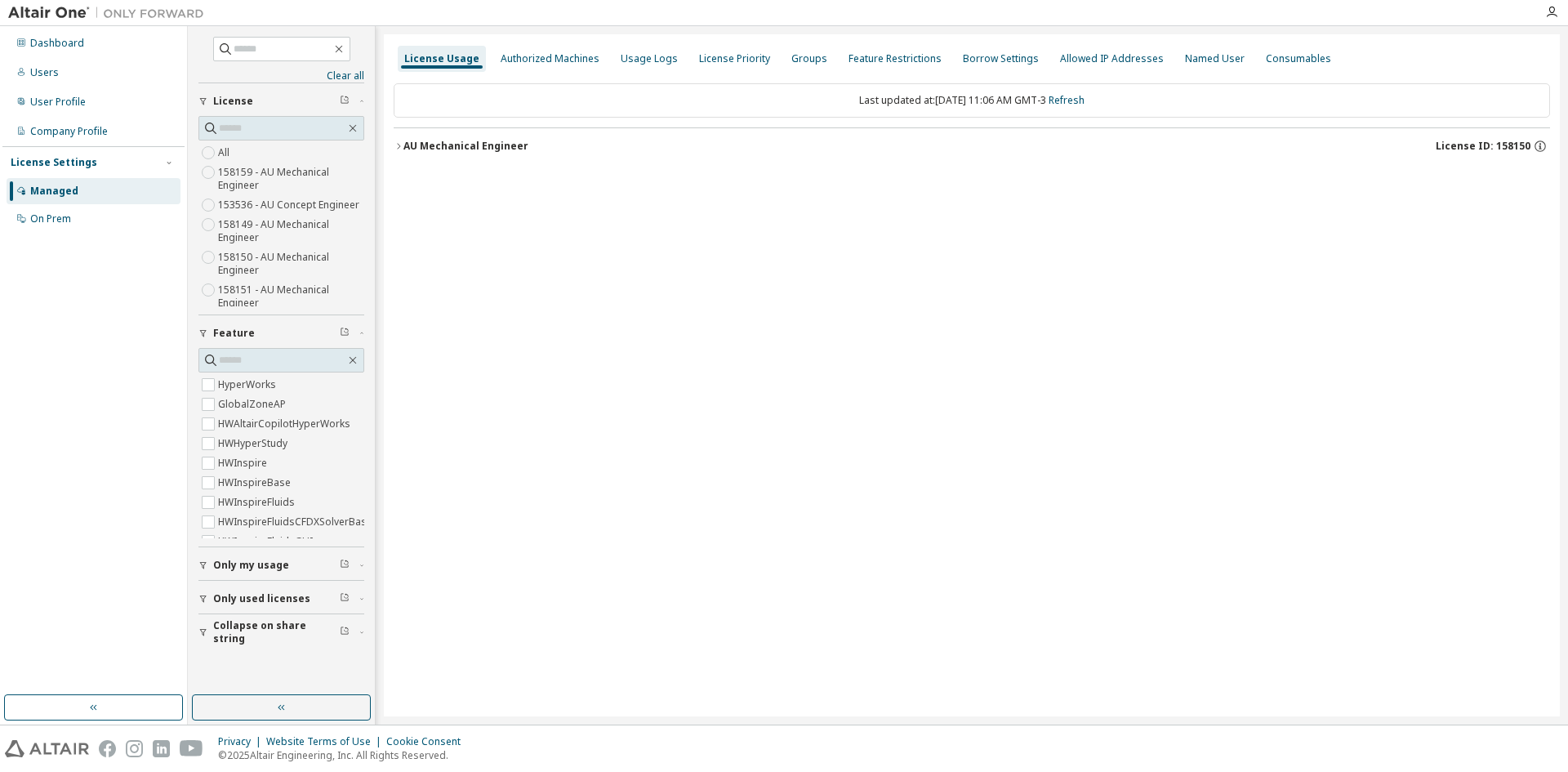
click at [399, 146] on icon "button" at bounding box center [399, 147] width 10 height 10
click at [407, 146] on div "AU Mechanical Engineer" at bounding box center [466, 147] width 125 height 13
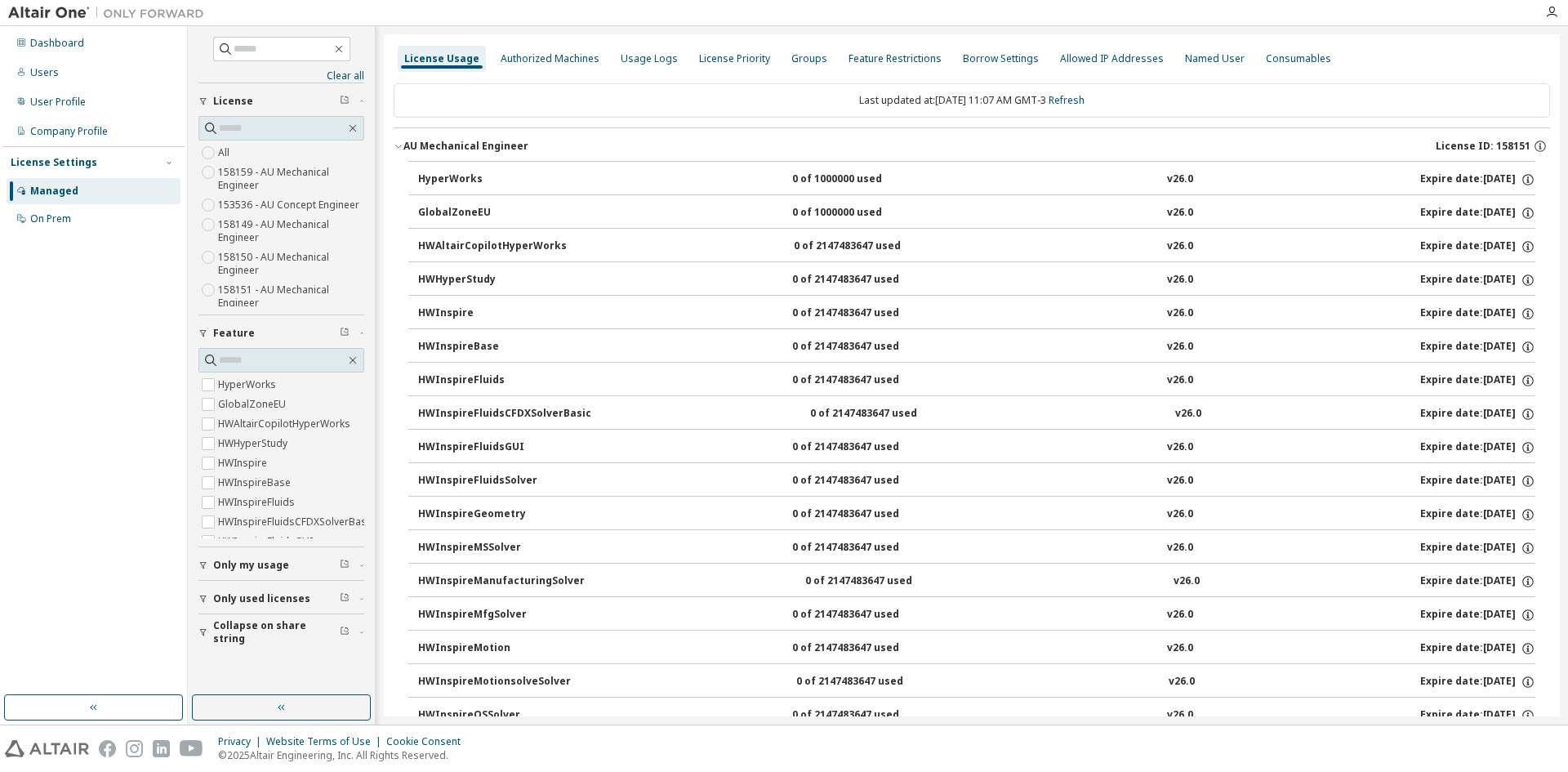
drag, startPoint x: 641, startPoint y: 56, endPoint x: 637, endPoint y: 67, distance: 11.7
click at [641, 56] on div "Usage Logs" at bounding box center [649, 59] width 57 height 13
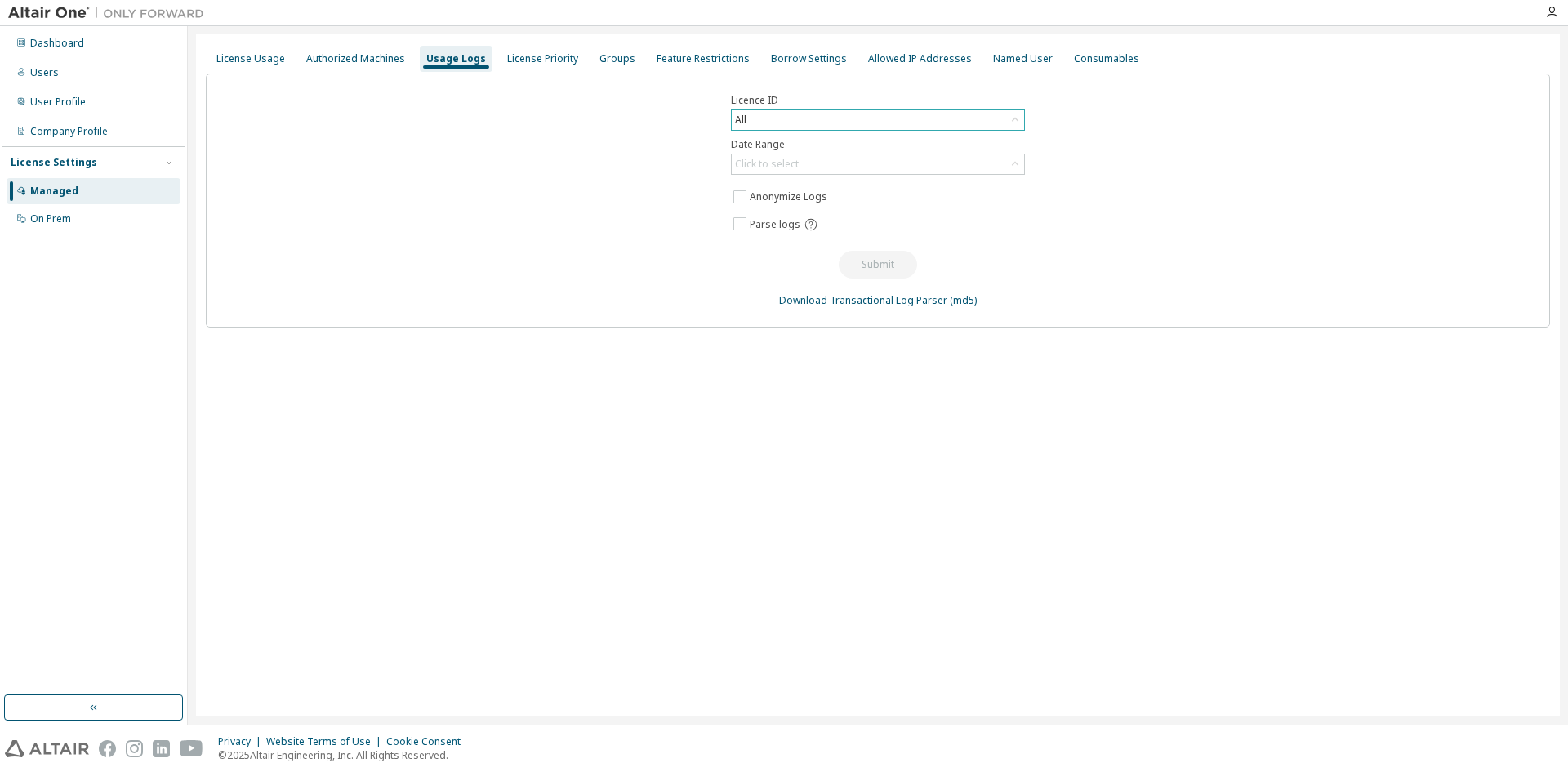
click at [1011, 121] on icon at bounding box center [1016, 120] width 17 height 17
click at [786, 146] on input "text" at bounding box center [878, 143] width 250 height 17
type input "****"
